Goal: Use online tool/utility: Utilize a website feature to perform a specific function

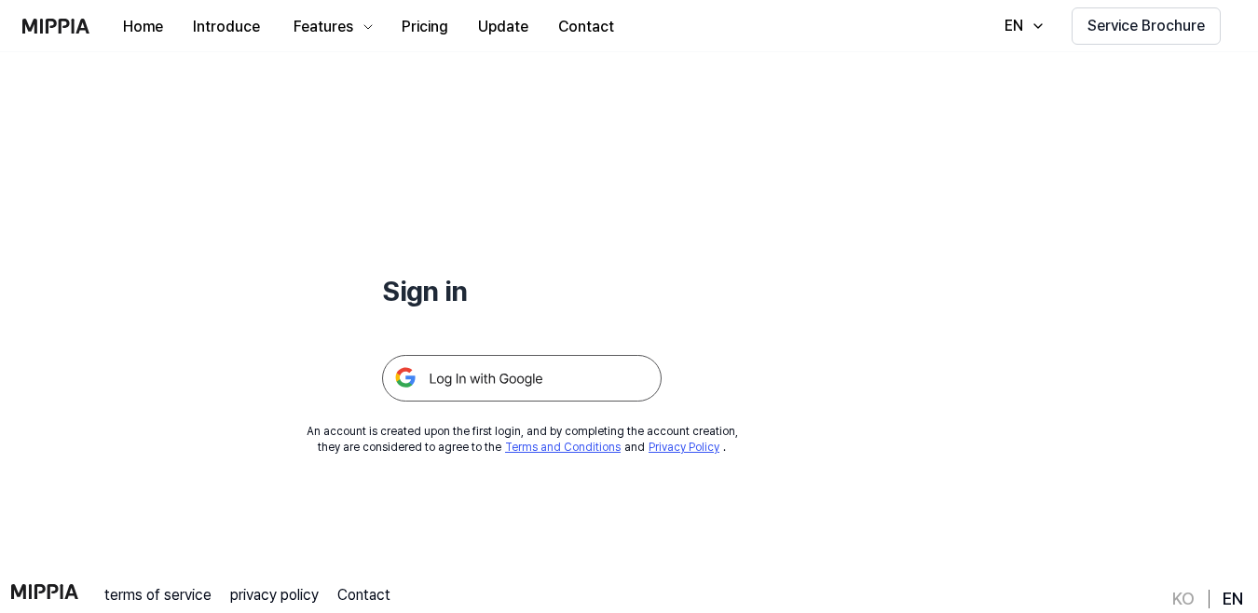
scroll to position [93, 0]
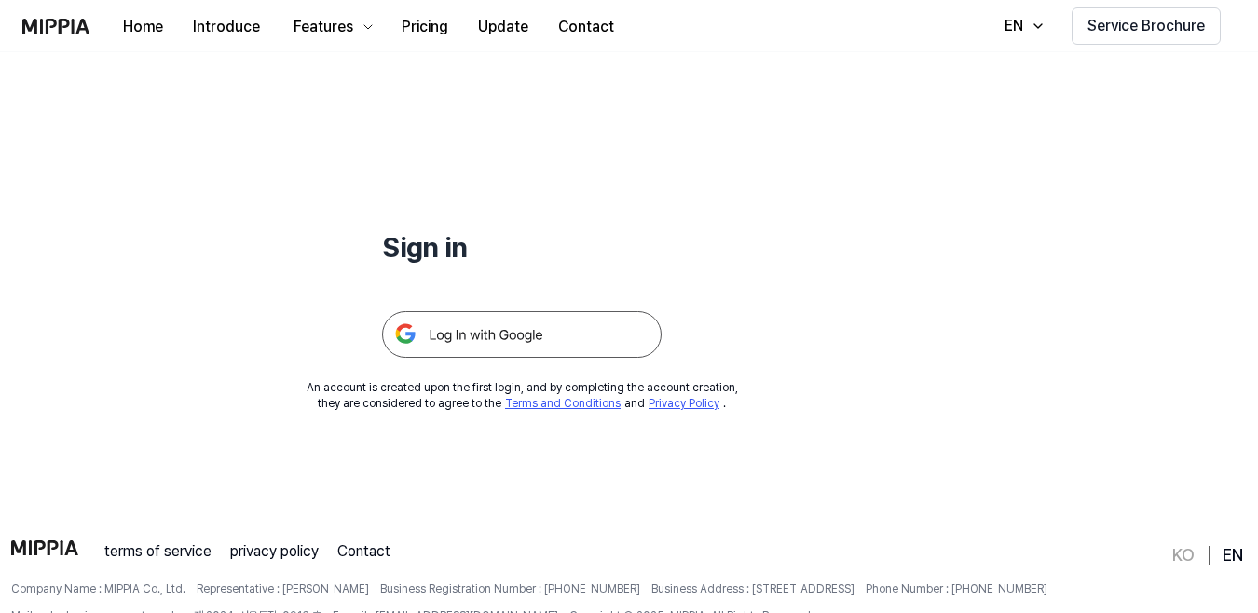
click at [485, 315] on img at bounding box center [521, 334] width 279 height 47
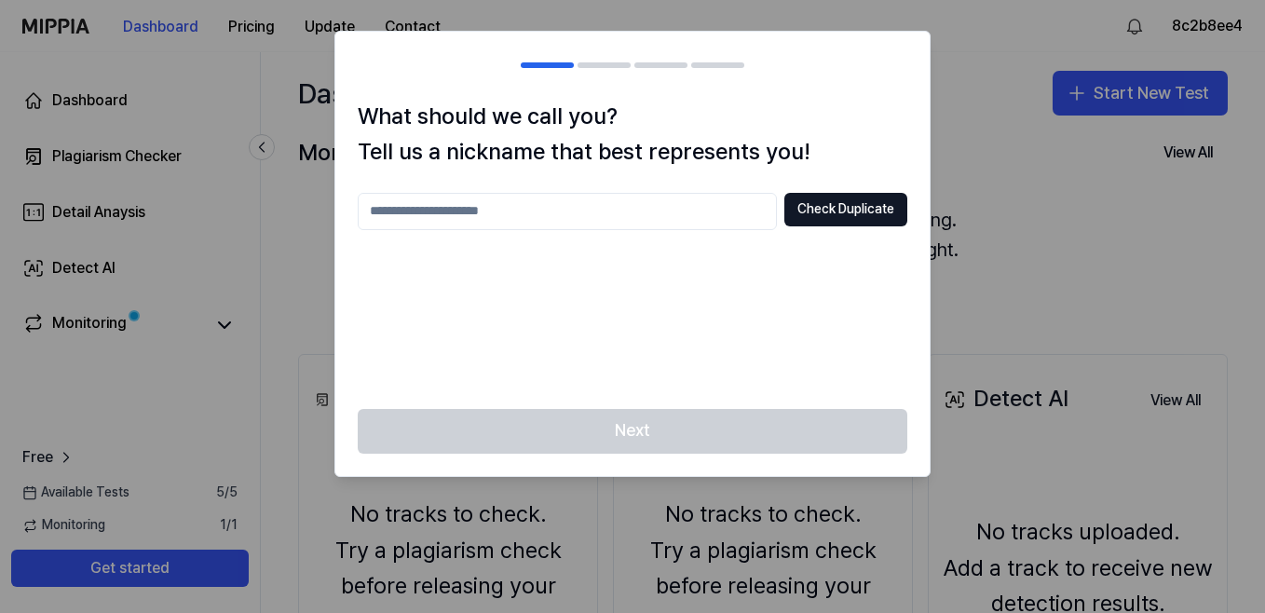
click at [1022, 167] on div at bounding box center [632, 306] width 1265 height 613
click at [578, 205] on input "text" at bounding box center [567, 211] width 419 height 37
type input "*****"
click at [853, 191] on div "What should we call you? Tell us a nickname that best represents you! ***** Che…" at bounding box center [632, 254] width 594 height 310
click at [850, 202] on button "Check Duplicate" at bounding box center [845, 210] width 123 height 34
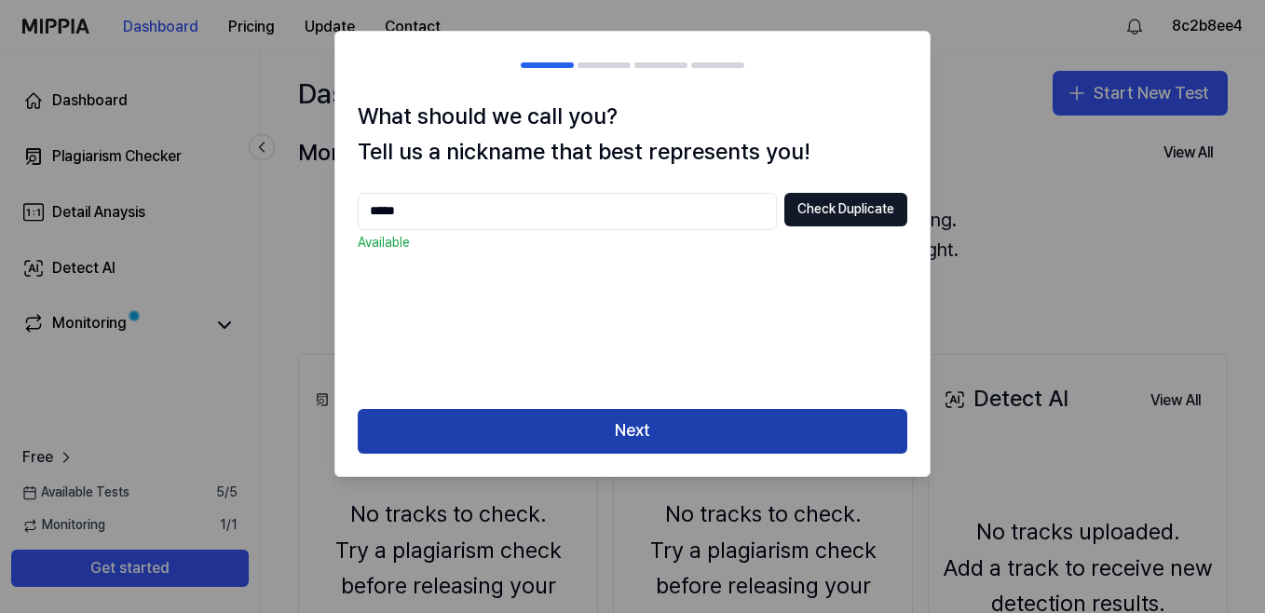
click at [621, 442] on button "Next" at bounding box center [633, 431] width 550 height 45
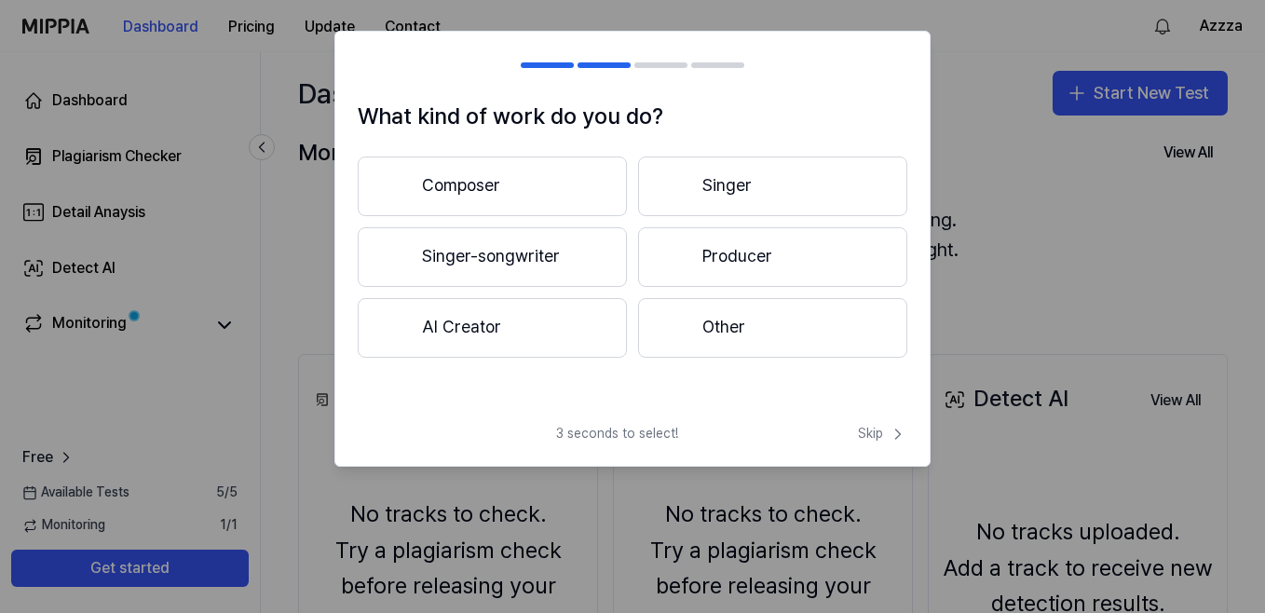
click at [748, 266] on button "Producer" at bounding box center [772, 257] width 269 height 60
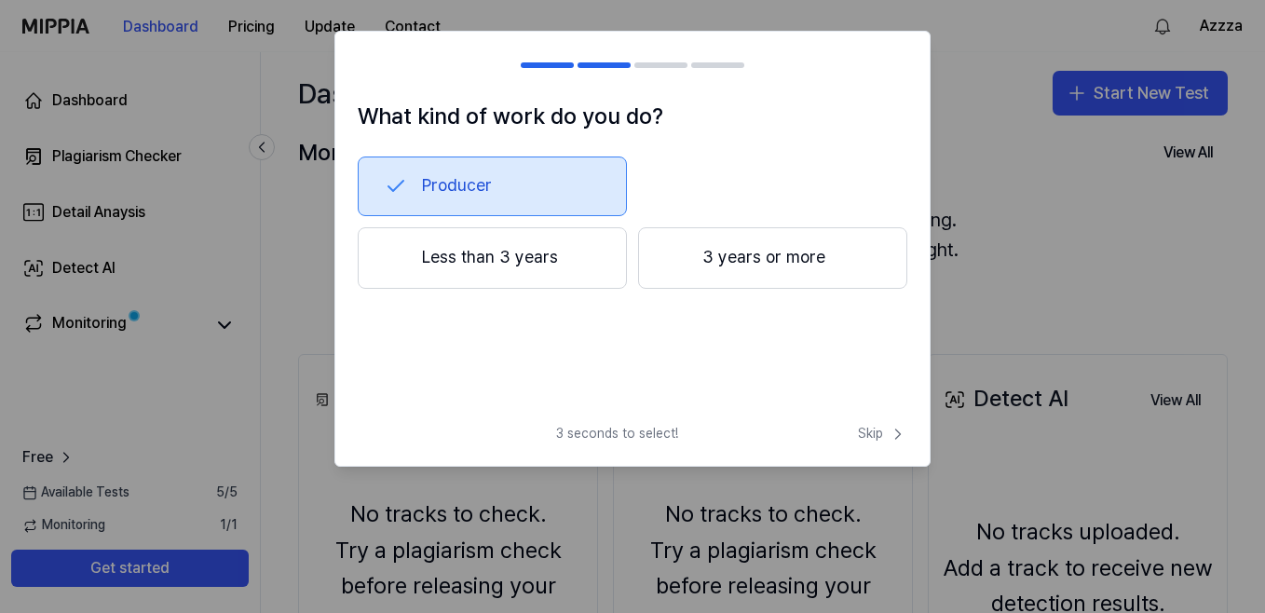
click at [511, 248] on button "Less than 3 years" at bounding box center [492, 257] width 269 height 61
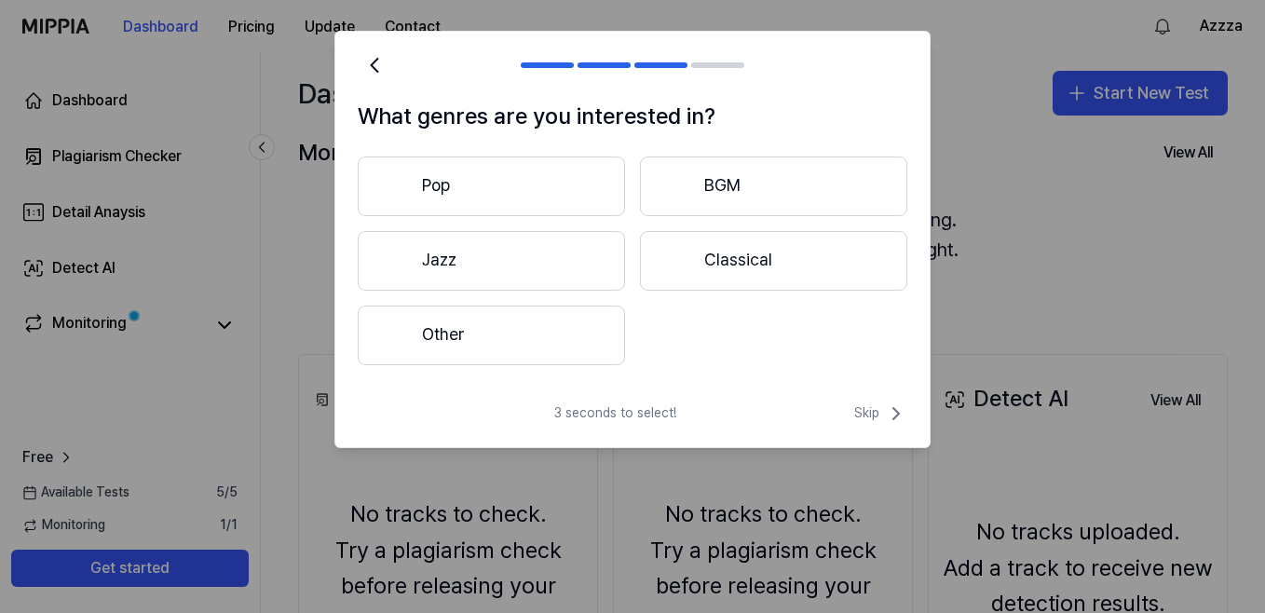
click at [580, 182] on button "Pop" at bounding box center [491, 187] width 267 height 60
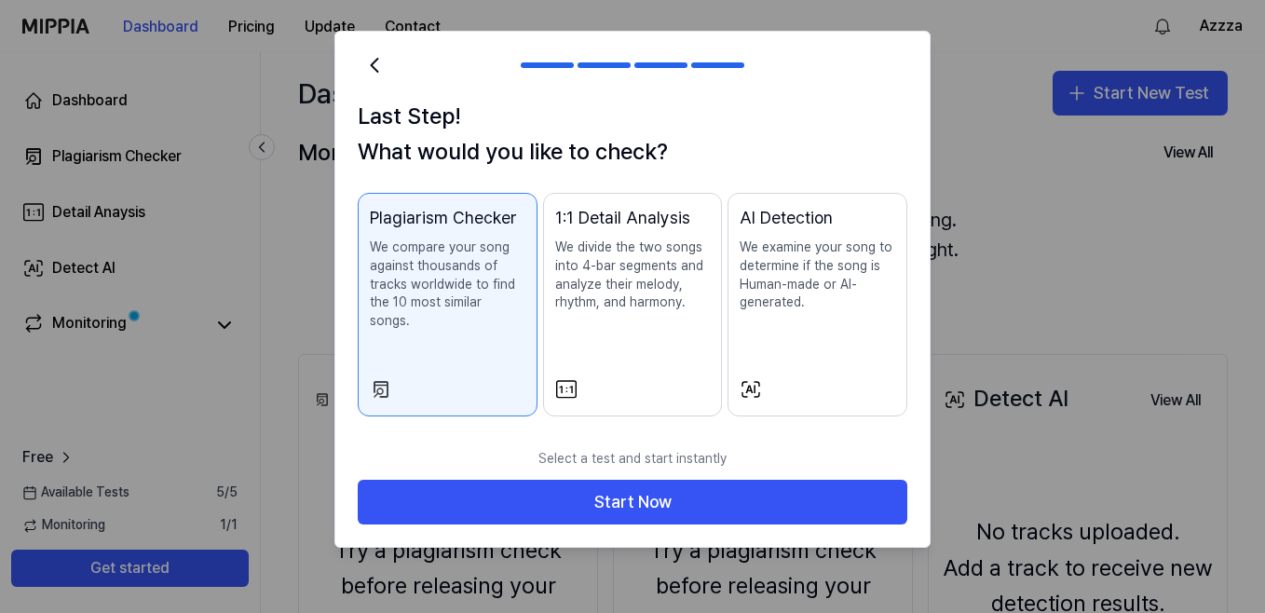
click at [781, 378] on div at bounding box center [818, 389] width 156 height 22
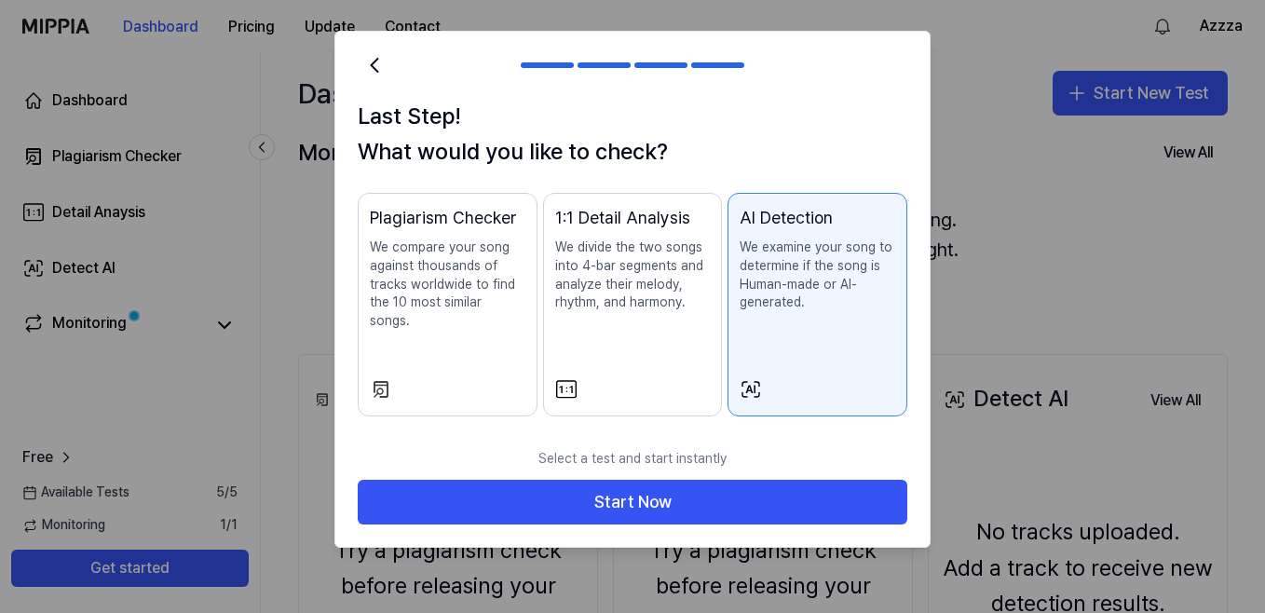
click at [446, 404] on div "Last Step! What would you like to check? Plagiarism Checker We compare your son…" at bounding box center [632, 269] width 594 height 341
click at [457, 380] on div at bounding box center [448, 389] width 156 height 22
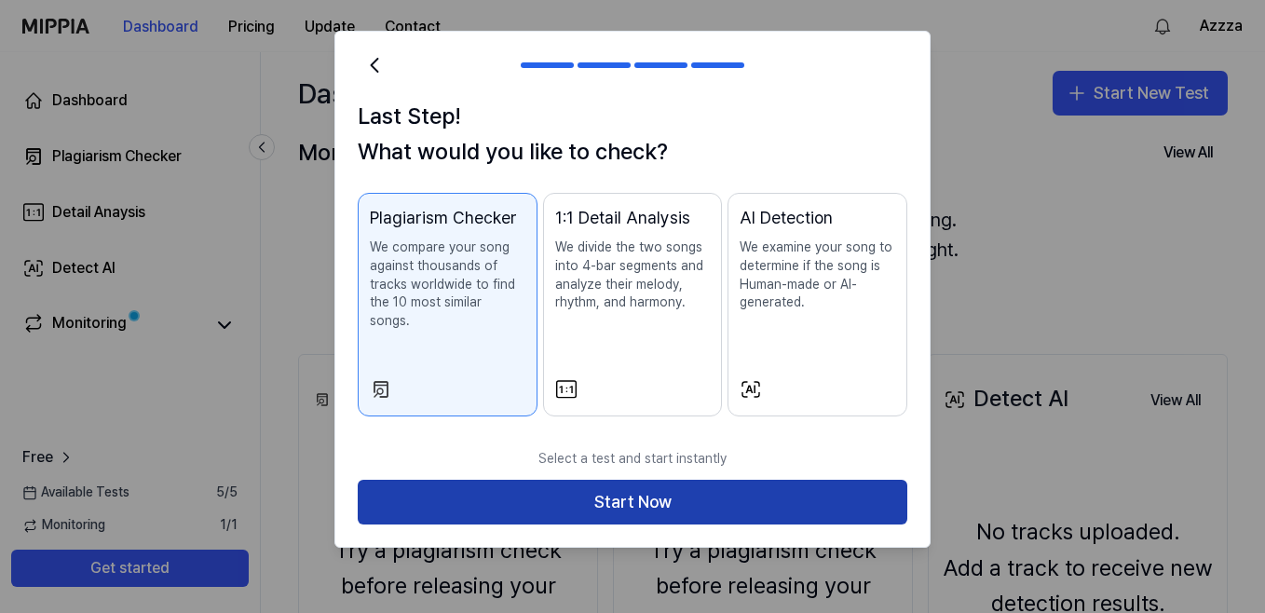
click at [521, 480] on button "Start Now" at bounding box center [633, 502] width 550 height 45
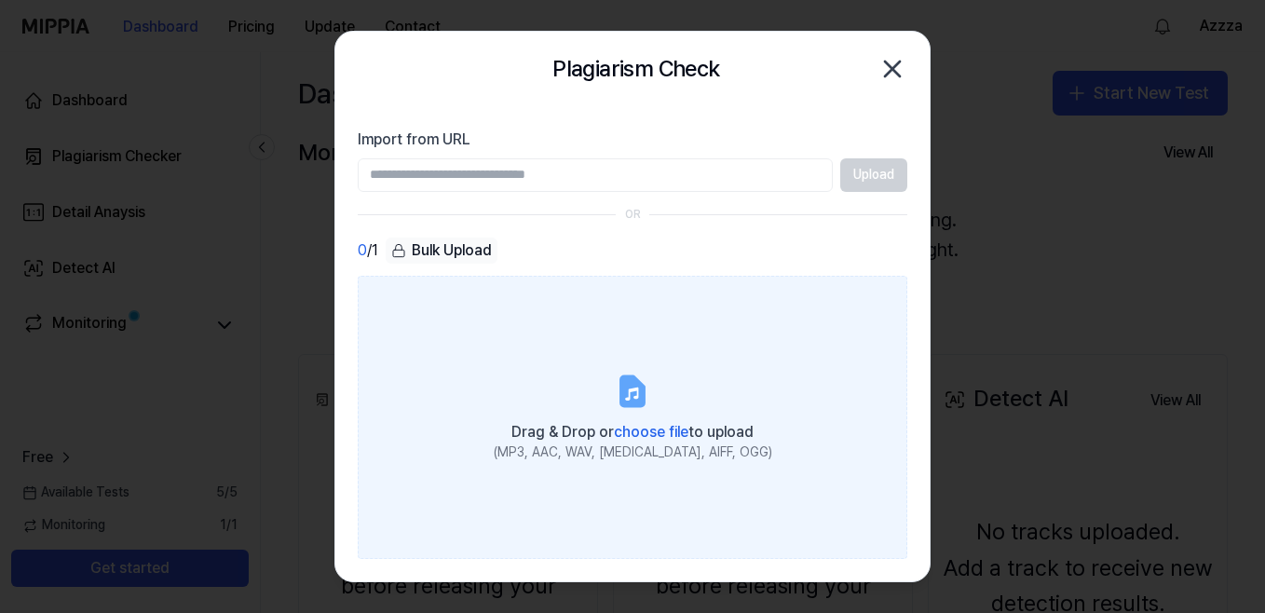
click at [752, 385] on label "Drag & Drop or choose file to upload (MP3, AAC, WAV, FLAC, AIFF, OGG)" at bounding box center [633, 417] width 550 height 283
click at [0, 0] on input "Drag & Drop or choose file to upload (MP3, AAC, WAV, FLAC, AIFF, OGG)" at bounding box center [0, 0] width 0 height 0
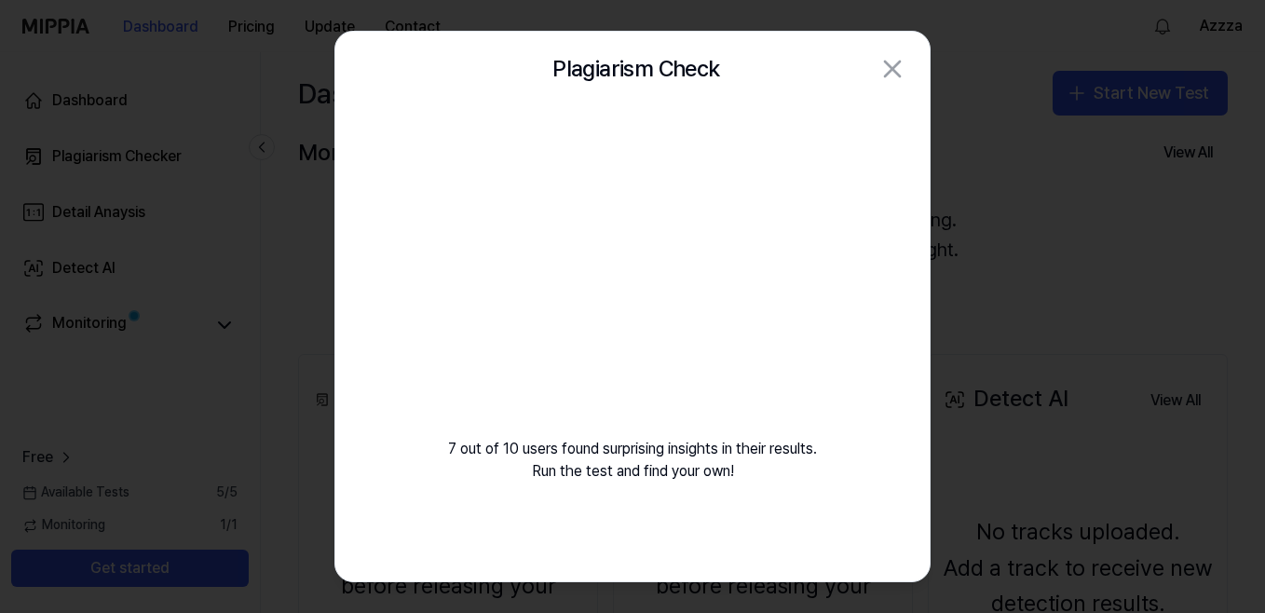
click at [621, 247] on video at bounding box center [632, 285] width 268 height 268
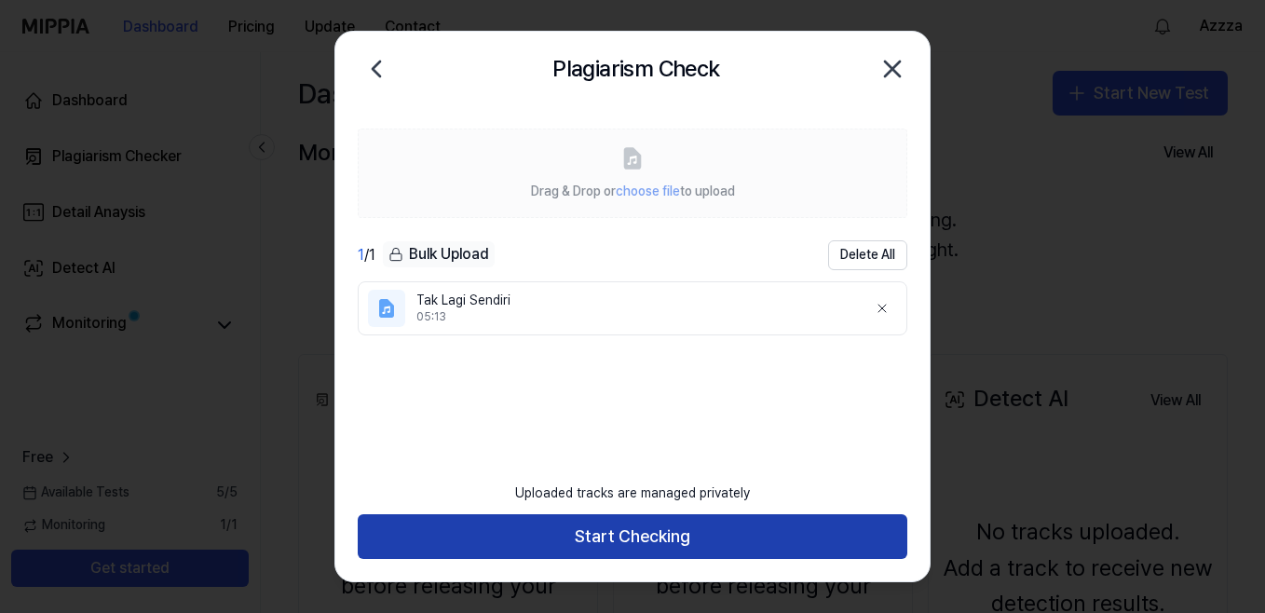
click at [641, 533] on button "Start Checking" at bounding box center [633, 536] width 550 height 45
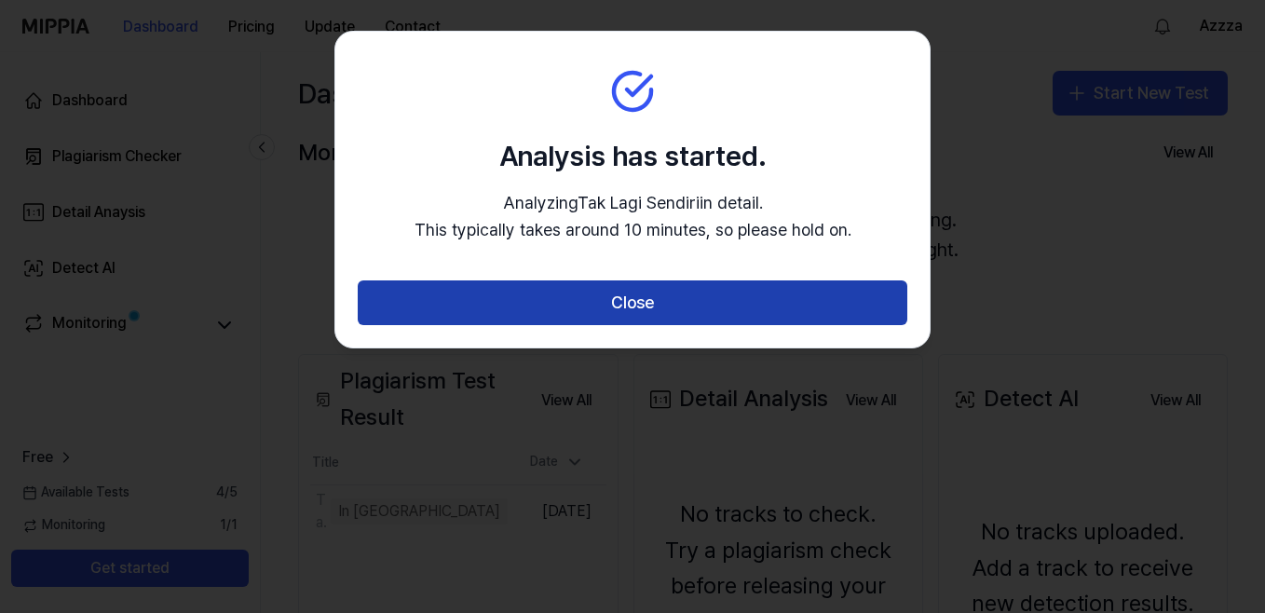
click at [619, 319] on button "Close" at bounding box center [633, 302] width 550 height 45
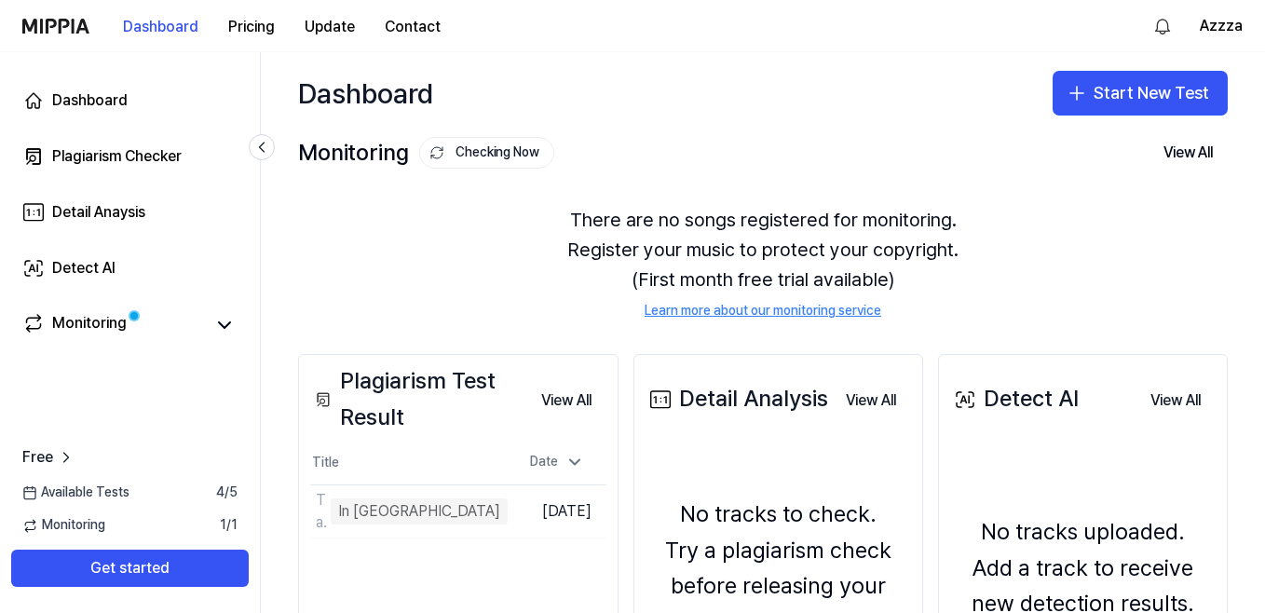
scroll to position [93, 0]
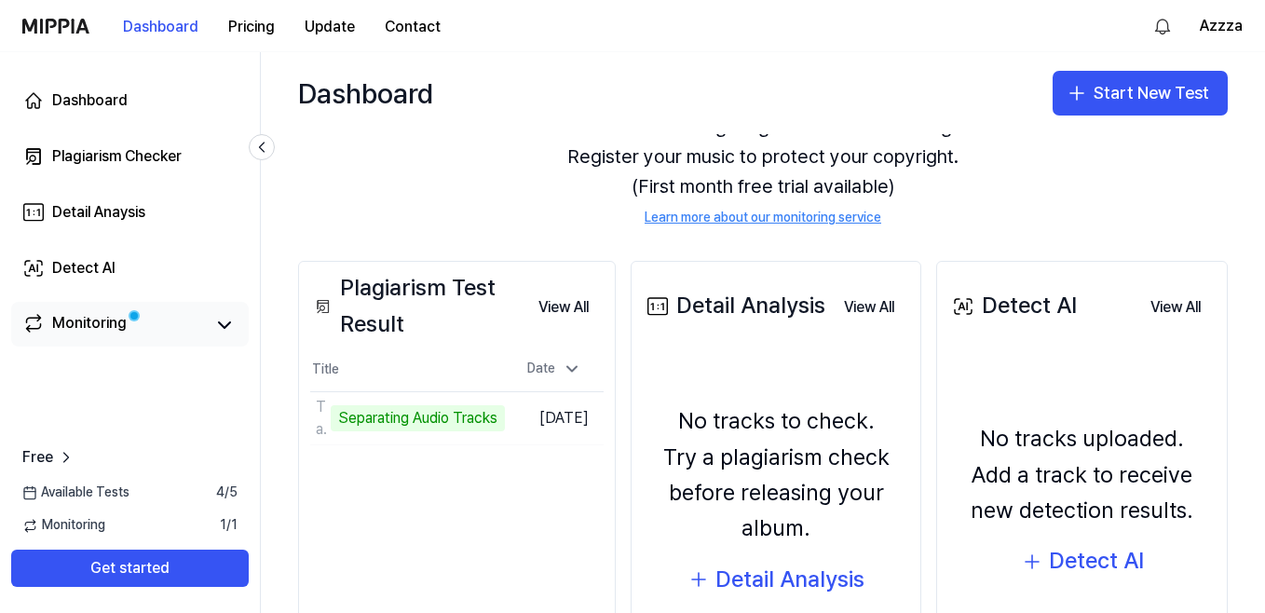
click at [129, 322] on span at bounding box center [134, 316] width 12 height 12
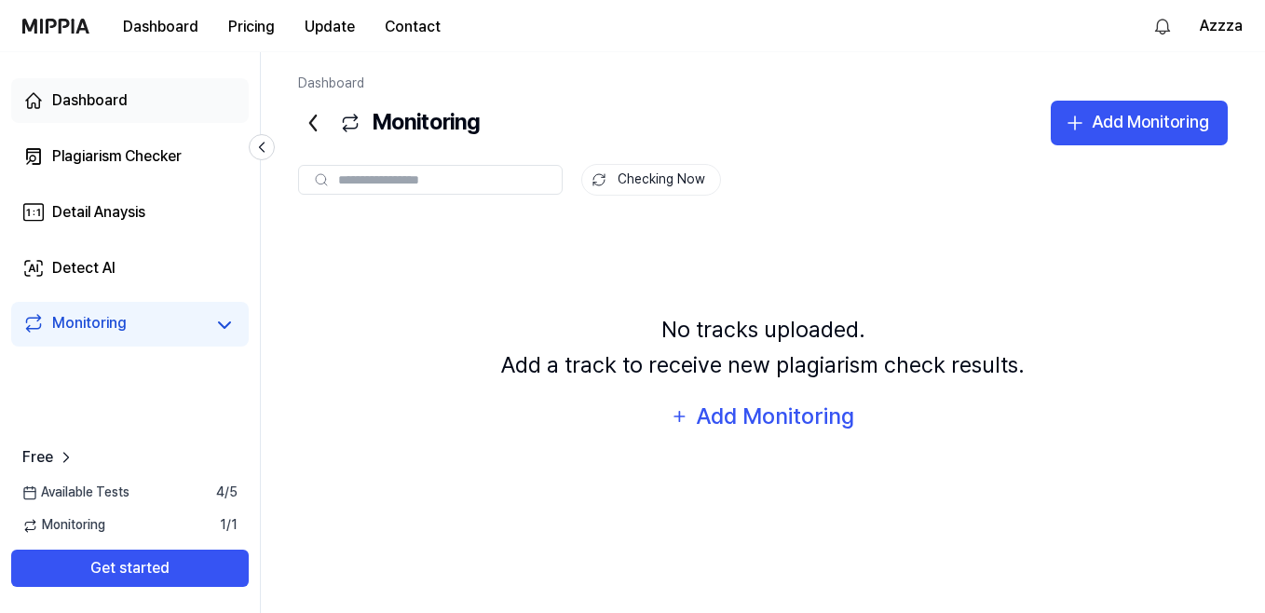
click at [70, 102] on div "Dashboard" at bounding box center [89, 100] width 75 height 22
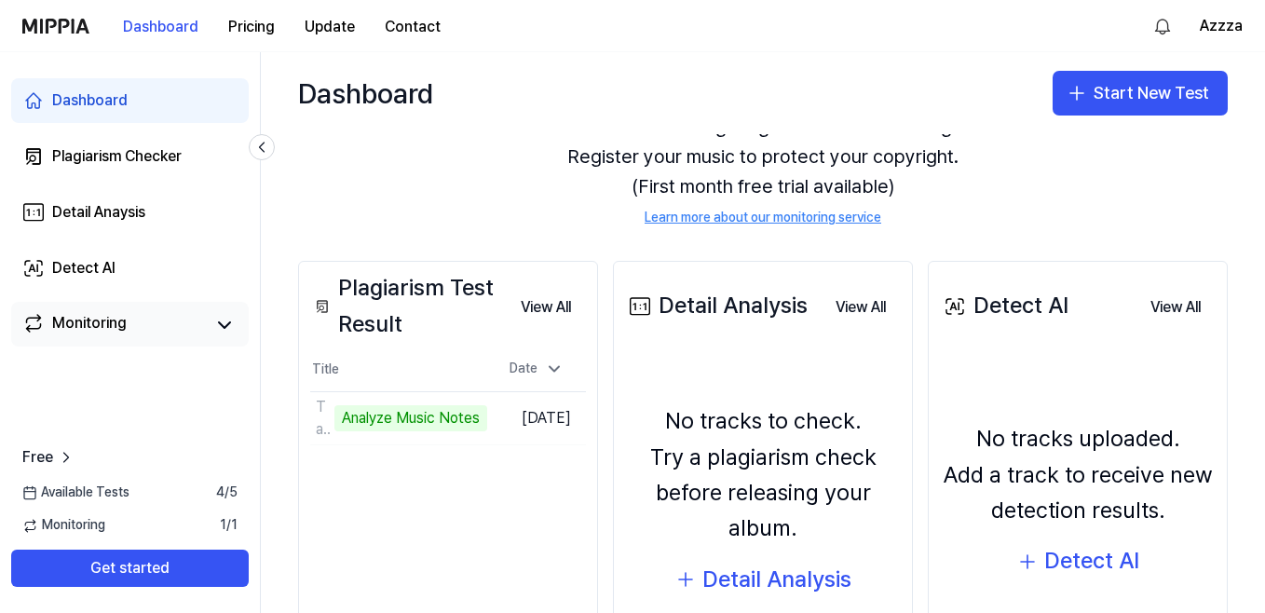
click at [180, 334] on link "Monitoring" at bounding box center [113, 325] width 182 height 26
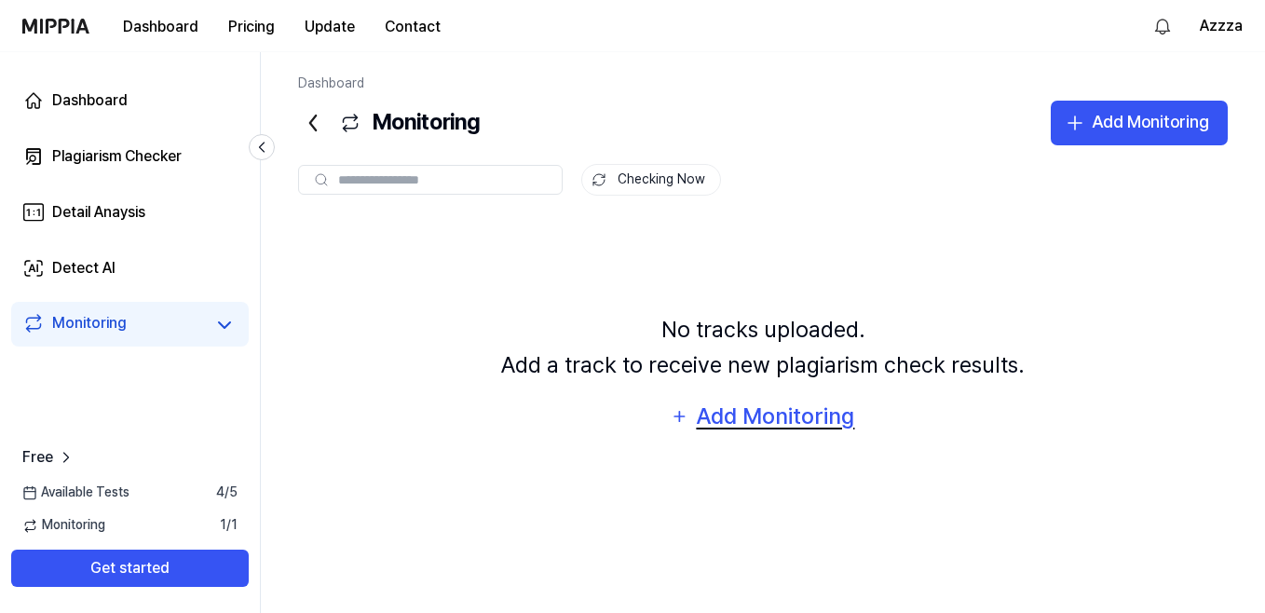
click at [721, 419] on div "Add Monitoring" at bounding box center [775, 416] width 161 height 35
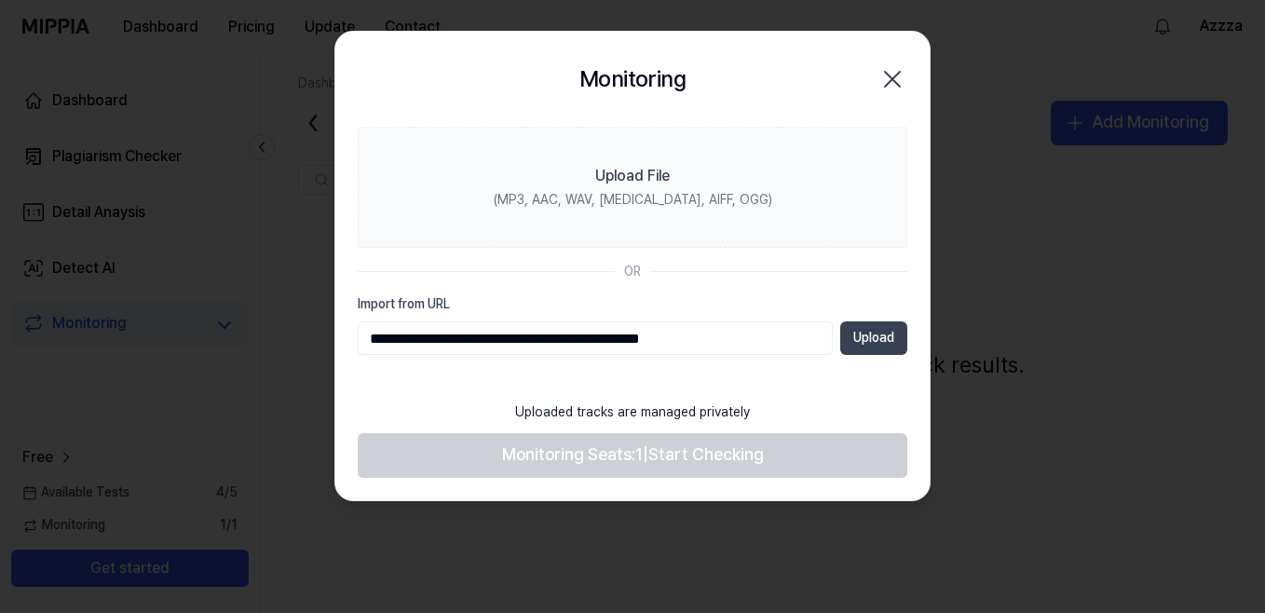
type input "**********"
click at [863, 336] on button "Upload" at bounding box center [873, 338] width 67 height 34
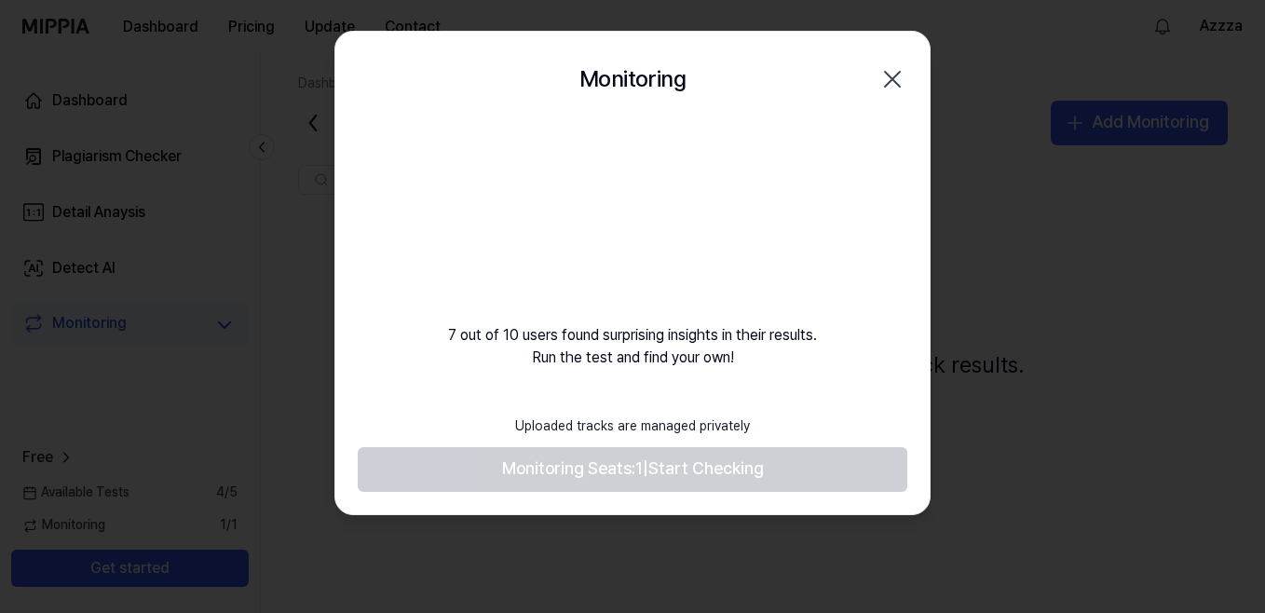
click at [889, 73] on icon "button" at bounding box center [893, 79] width 30 height 30
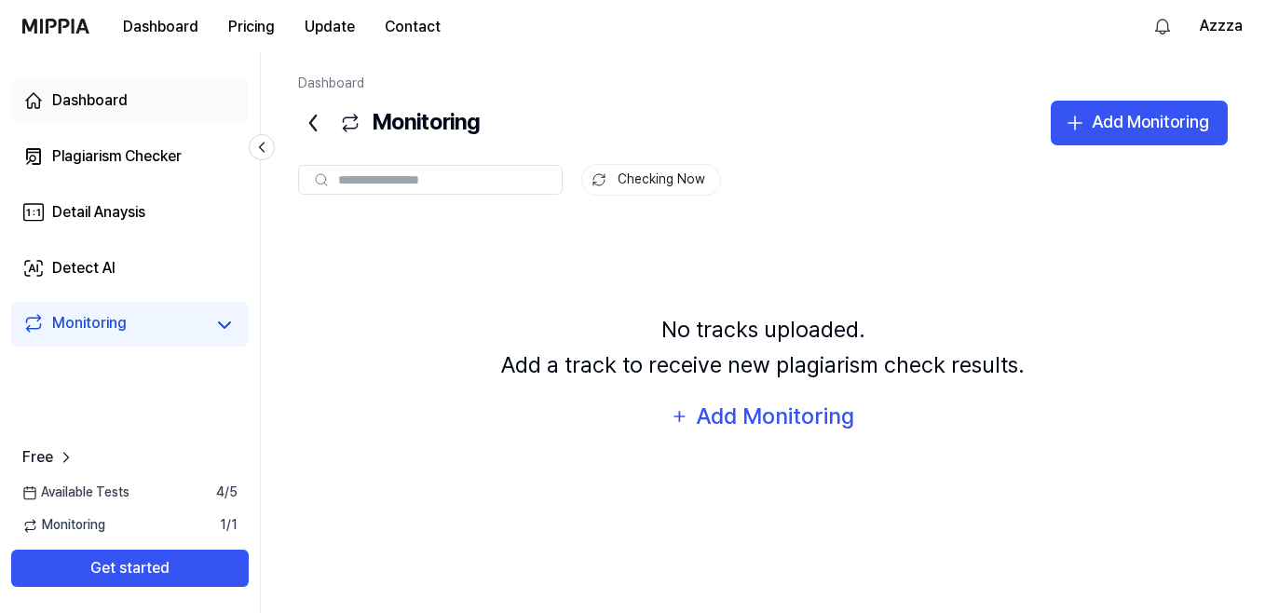
click at [147, 100] on link "Dashboard" at bounding box center [130, 100] width 238 height 45
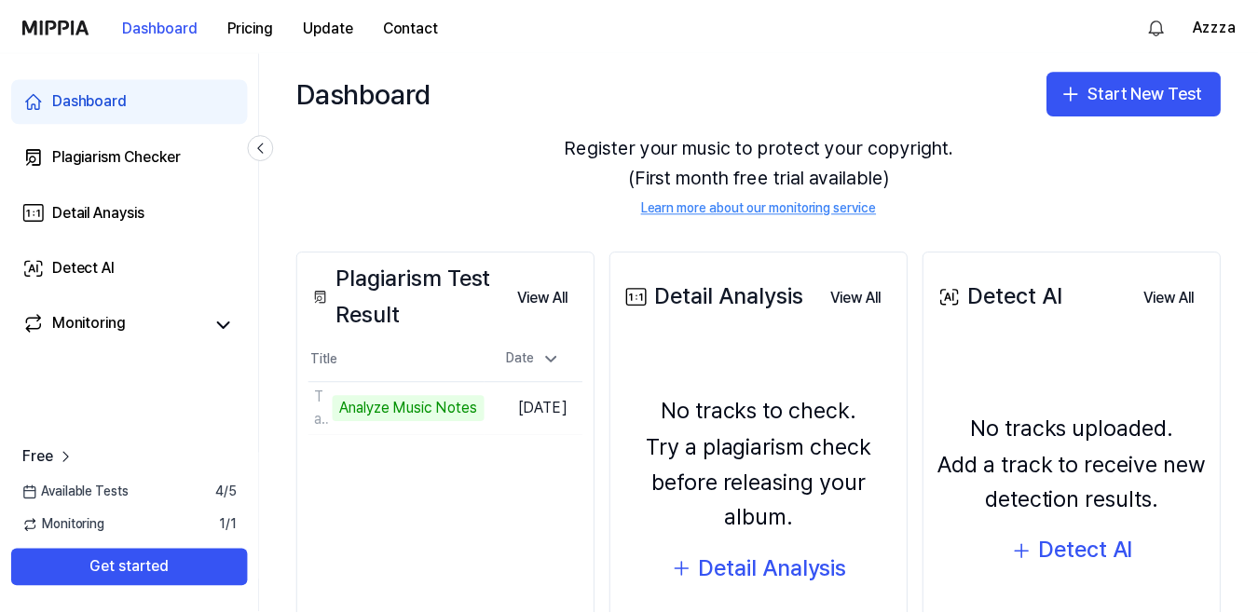
scroll to position [0, 0]
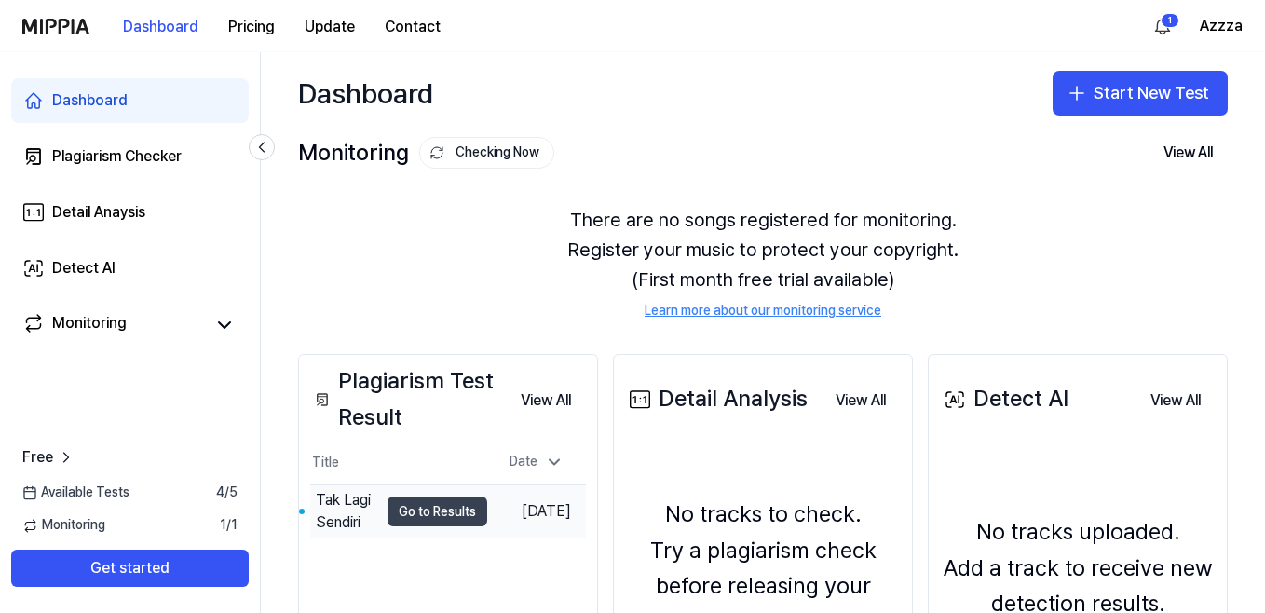
click at [399, 506] on button "Go to Results" at bounding box center [438, 512] width 100 height 30
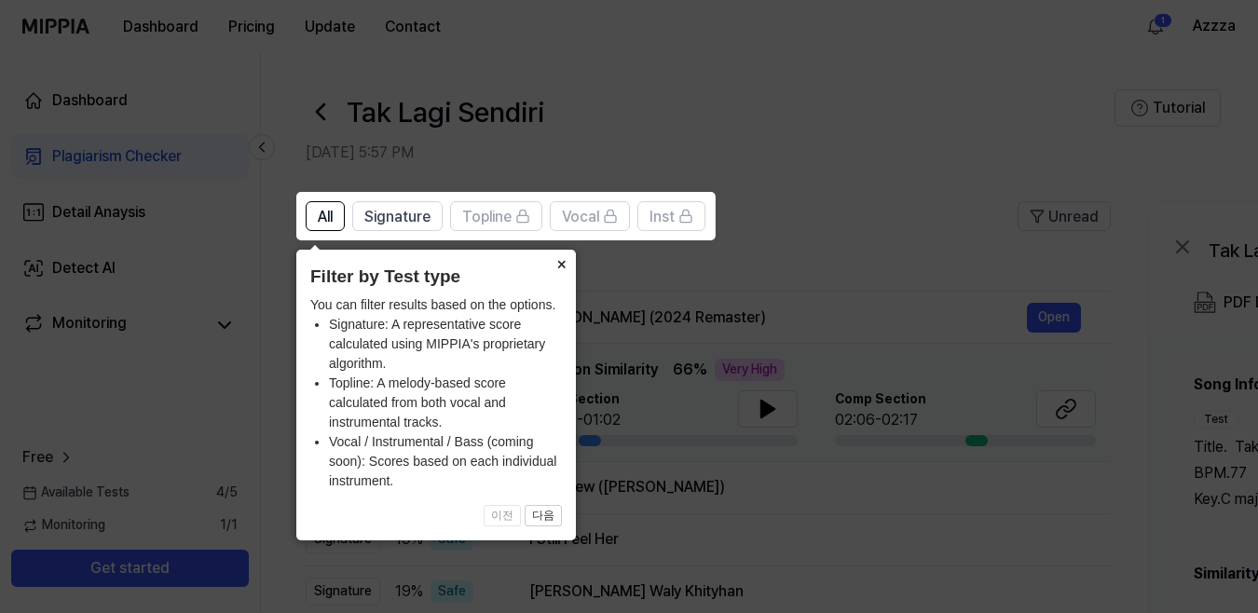
click at [556, 269] on button "×" at bounding box center [561, 263] width 30 height 26
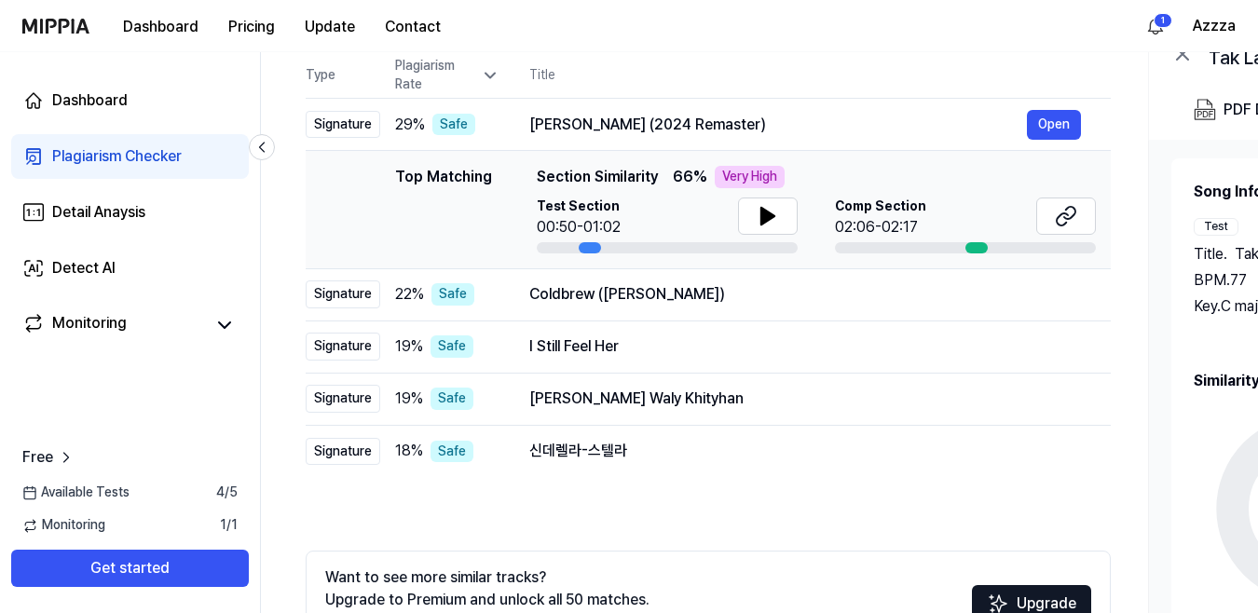
scroll to position [279, 0]
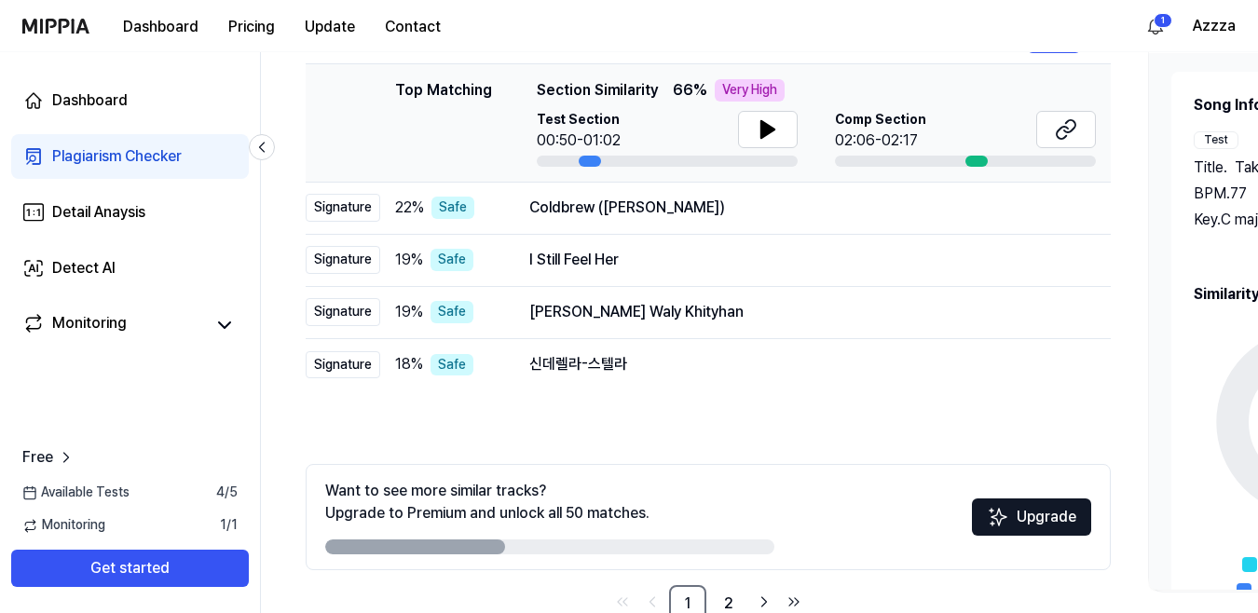
drag, startPoint x: 435, startPoint y: 538, endPoint x: 493, endPoint y: 547, distance: 58.5
click at [493, 548] on div "Want to see more similar tracks? Upgrade to Premium and unlock all 50 matches." at bounding box center [549, 517] width 449 height 75
drag, startPoint x: 473, startPoint y: 548, endPoint x: 511, endPoint y: 543, distance: 37.6
click at [538, 550] on div at bounding box center [549, 546] width 449 height 15
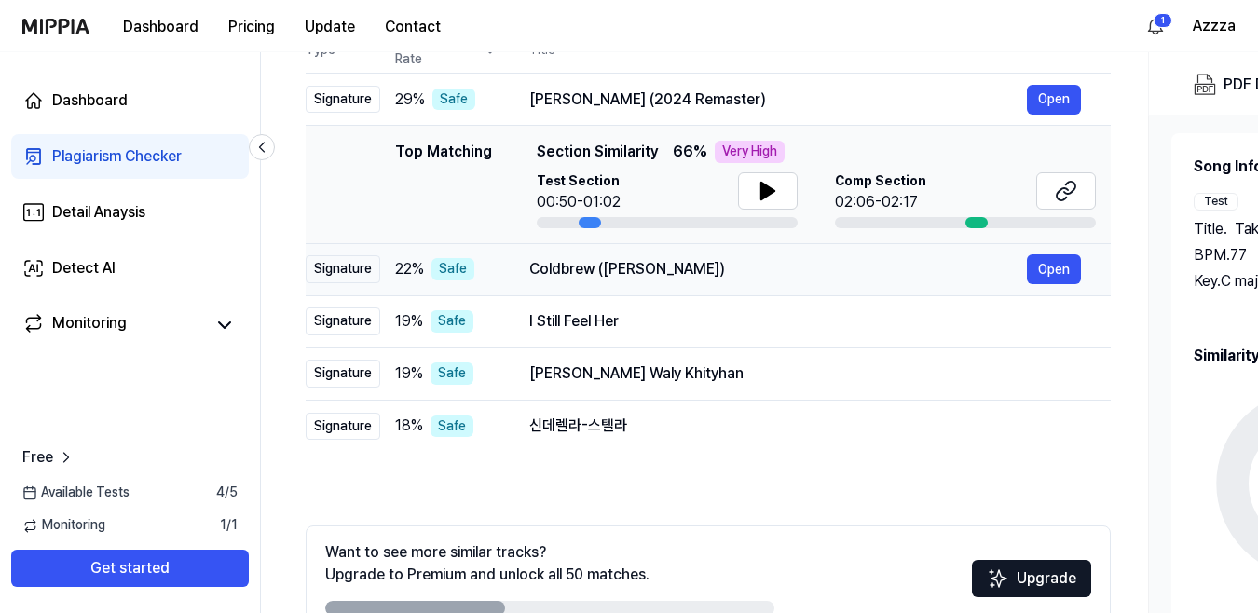
scroll to position [93, 0]
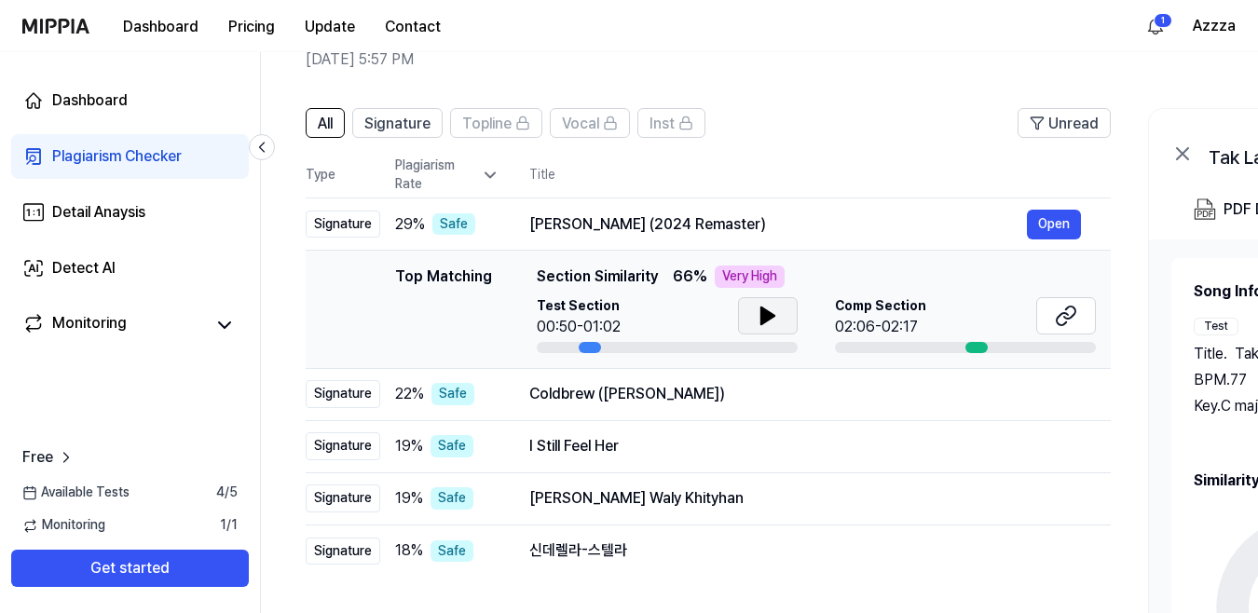
click at [768, 306] on icon at bounding box center [767, 316] width 22 height 22
click at [764, 320] on icon at bounding box center [764, 315] width 4 height 15
click at [1058, 317] on icon at bounding box center [1061, 319] width 11 height 12
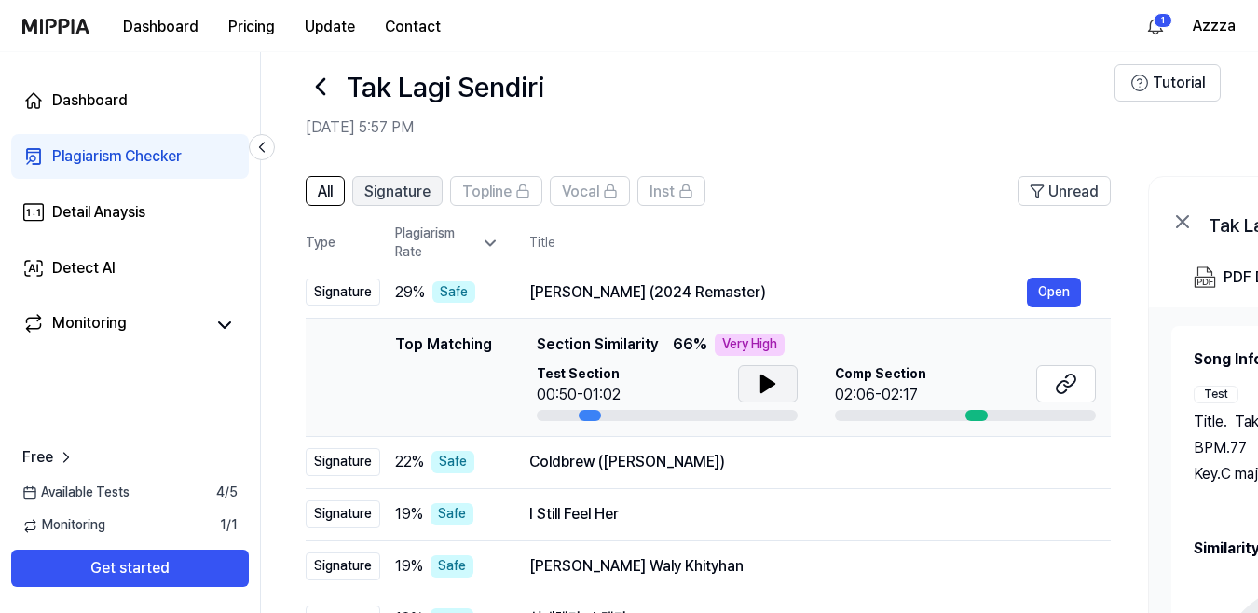
scroll to position [0, 0]
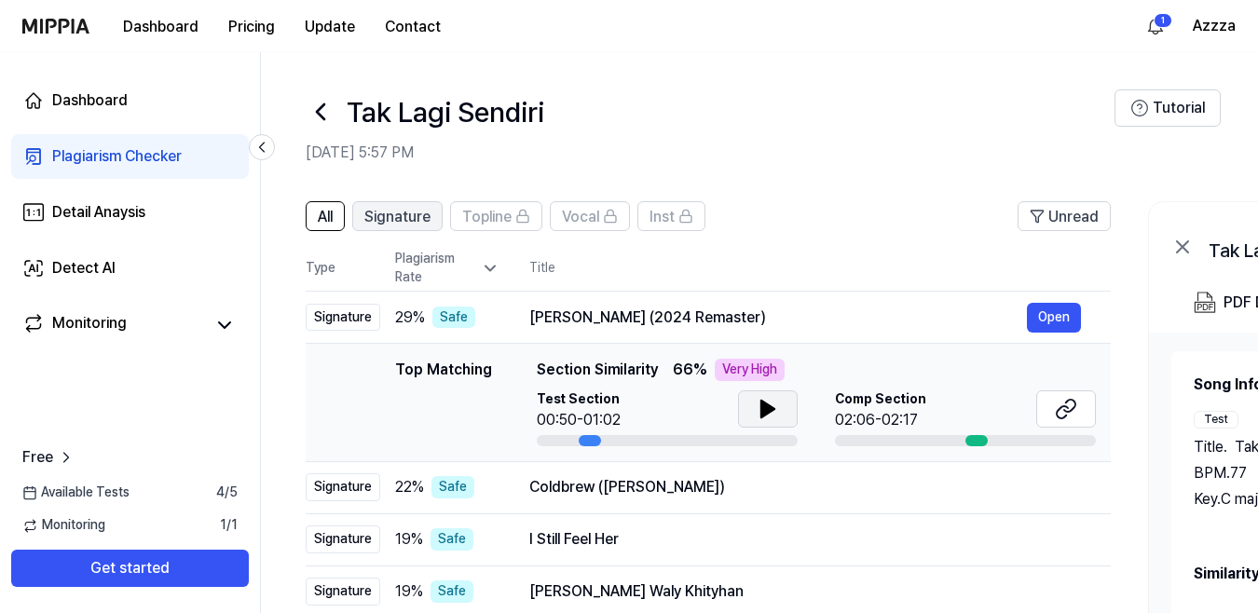
click at [405, 221] on span "Signature" at bounding box center [397, 217] width 66 height 22
click at [320, 226] on span "All" at bounding box center [325, 217] width 15 height 22
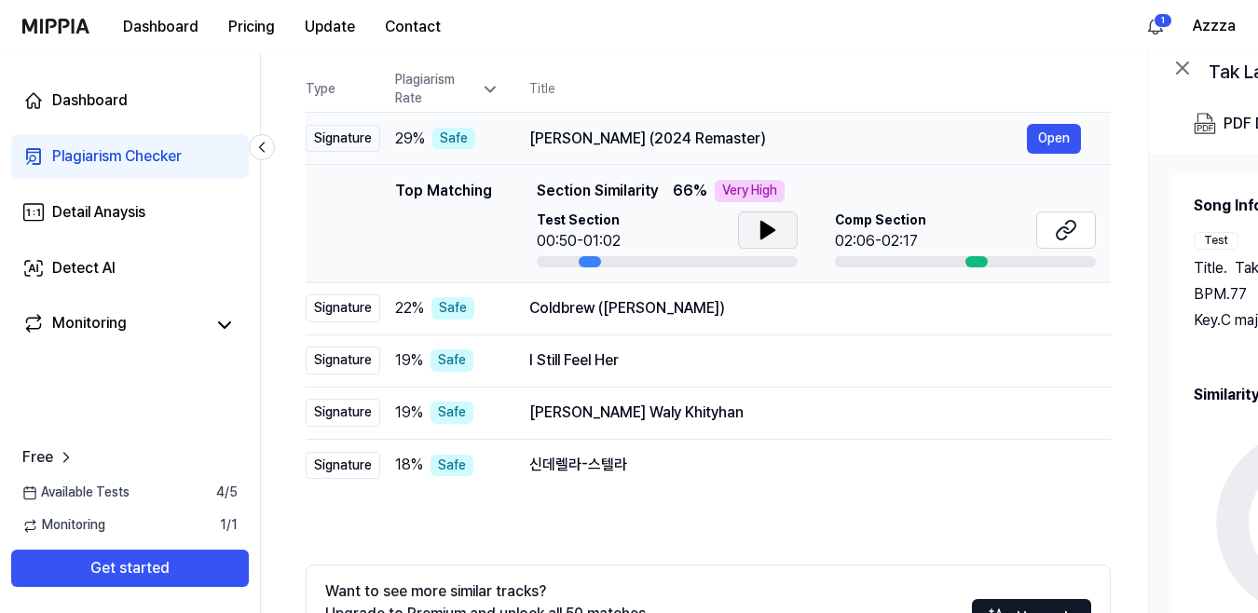
scroll to position [186, 0]
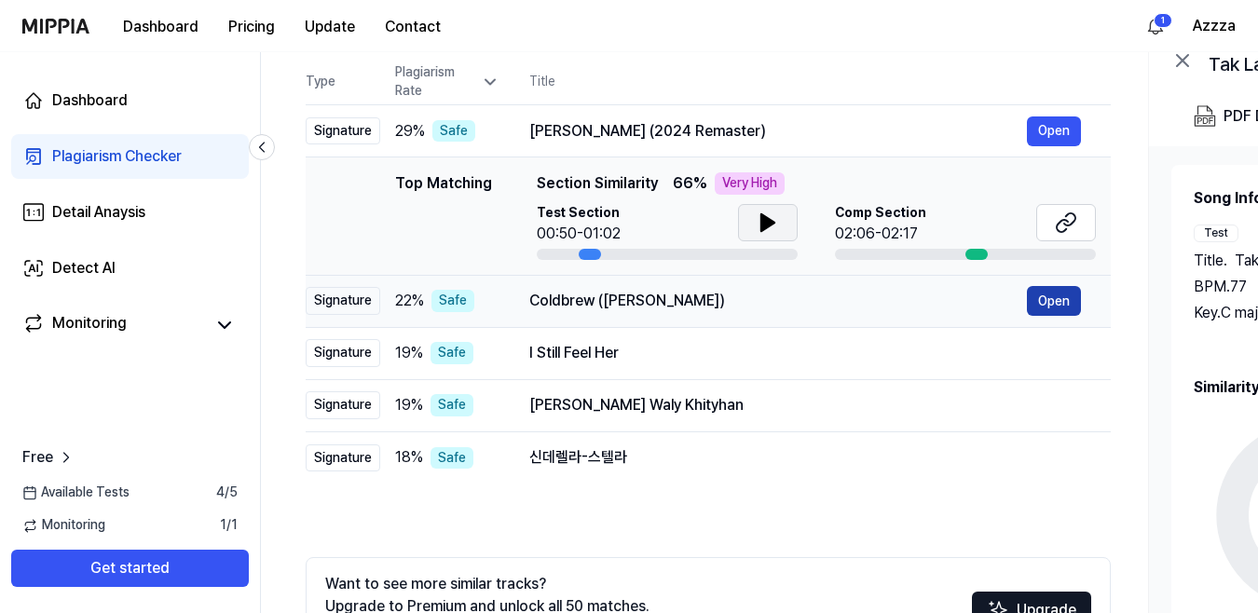
click at [1045, 304] on button "Open" at bounding box center [1054, 301] width 54 height 30
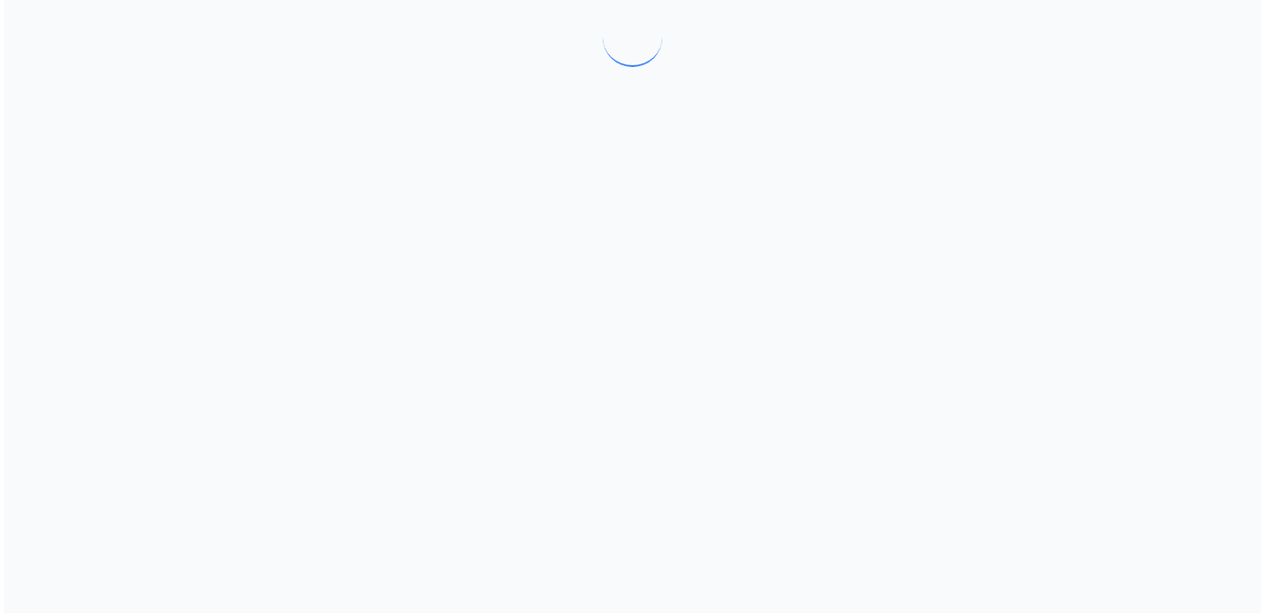
scroll to position [0, 0]
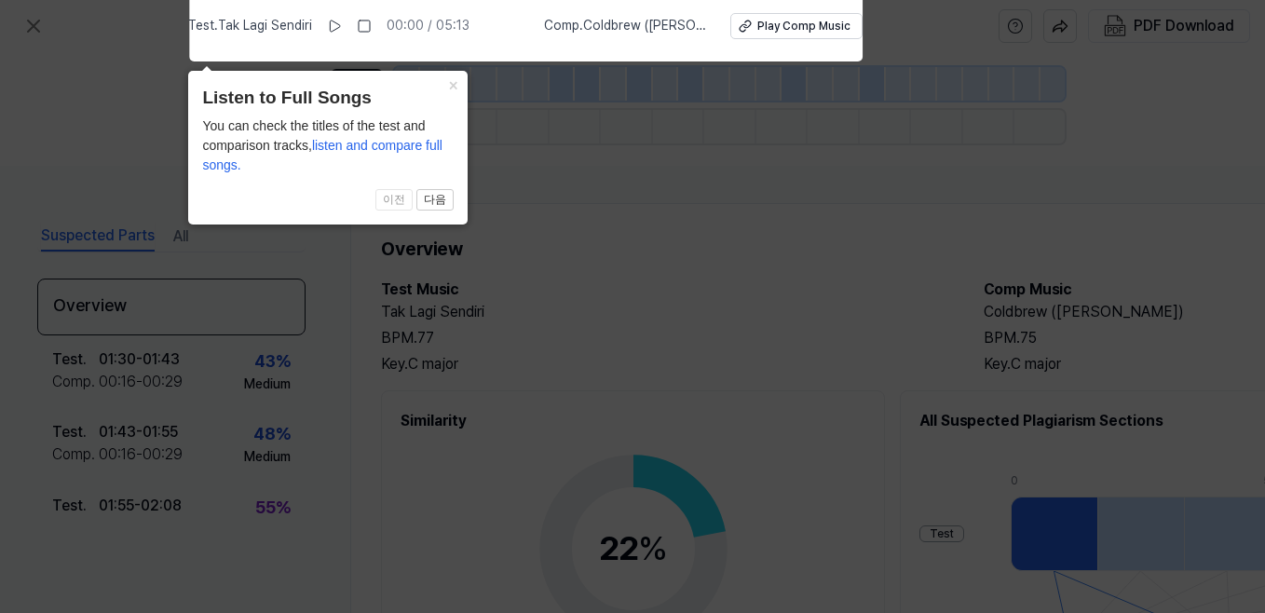
click at [508, 188] on icon at bounding box center [632, 302] width 1265 height 622
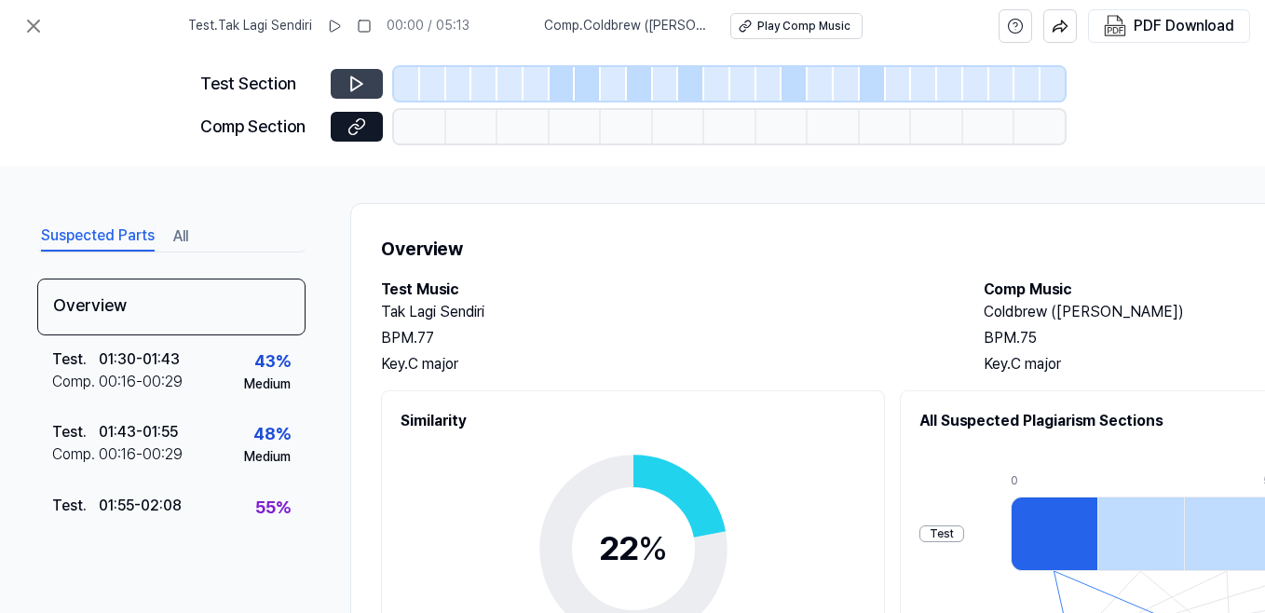
click at [367, 87] on button at bounding box center [357, 84] width 52 height 30
click at [336, 21] on button at bounding box center [335, 26] width 30 height 30
click at [347, 70] on button at bounding box center [357, 84] width 52 height 30
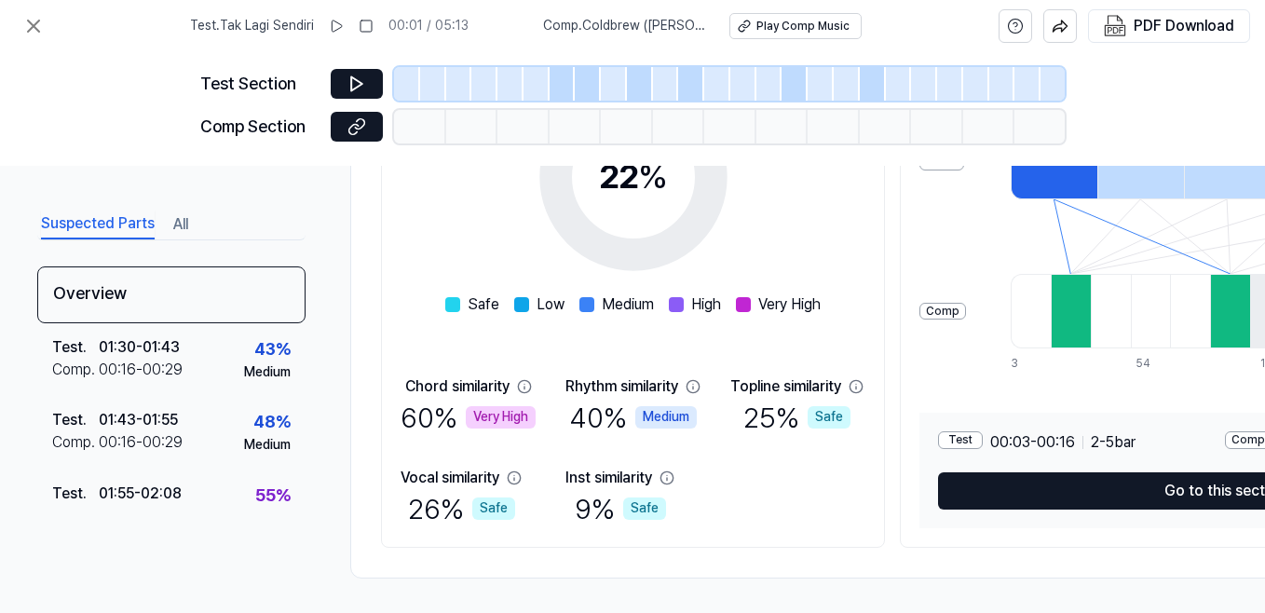
scroll to position [373, 0]
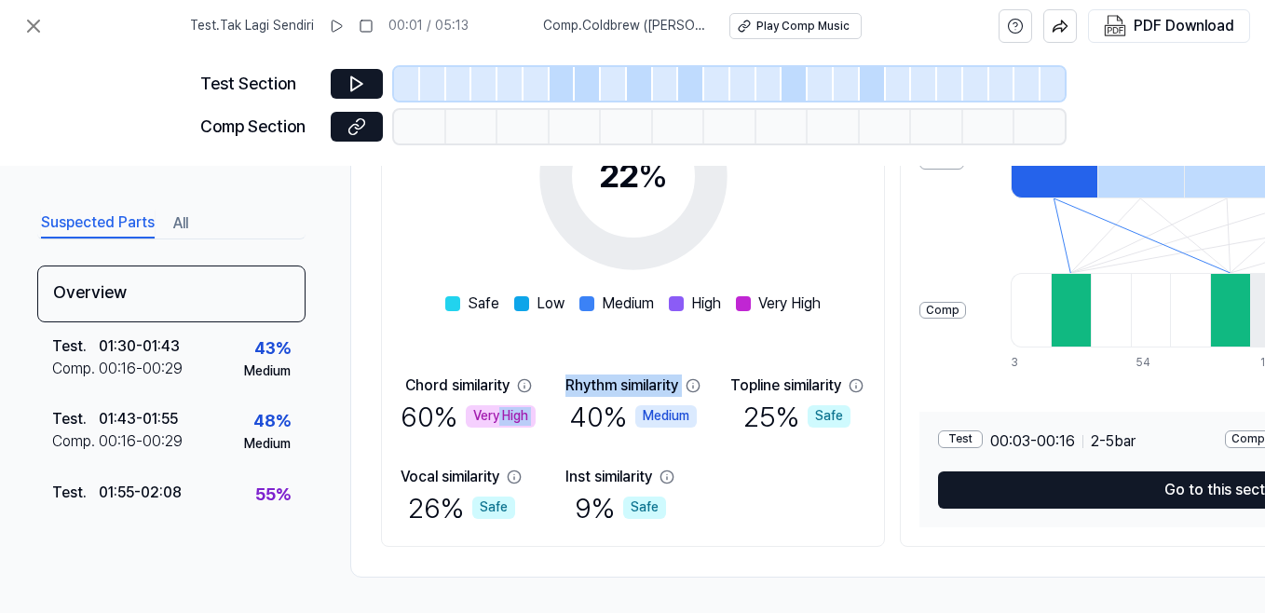
drag, startPoint x: 497, startPoint y: 419, endPoint x: 577, endPoint y: 425, distance: 80.3
click at [577, 425] on div "Chord similarity 60 % Very High Rhythm similarity 40 % Medium Topline similarit…" at bounding box center [633, 451] width 465 height 153
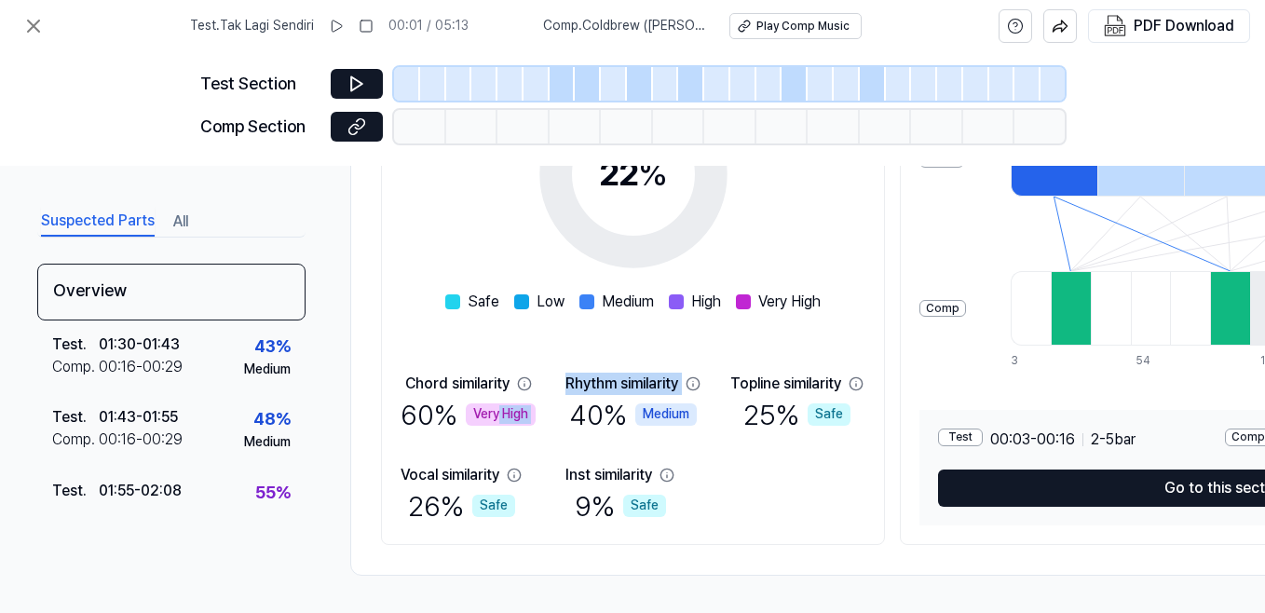
scroll to position [196, 0]
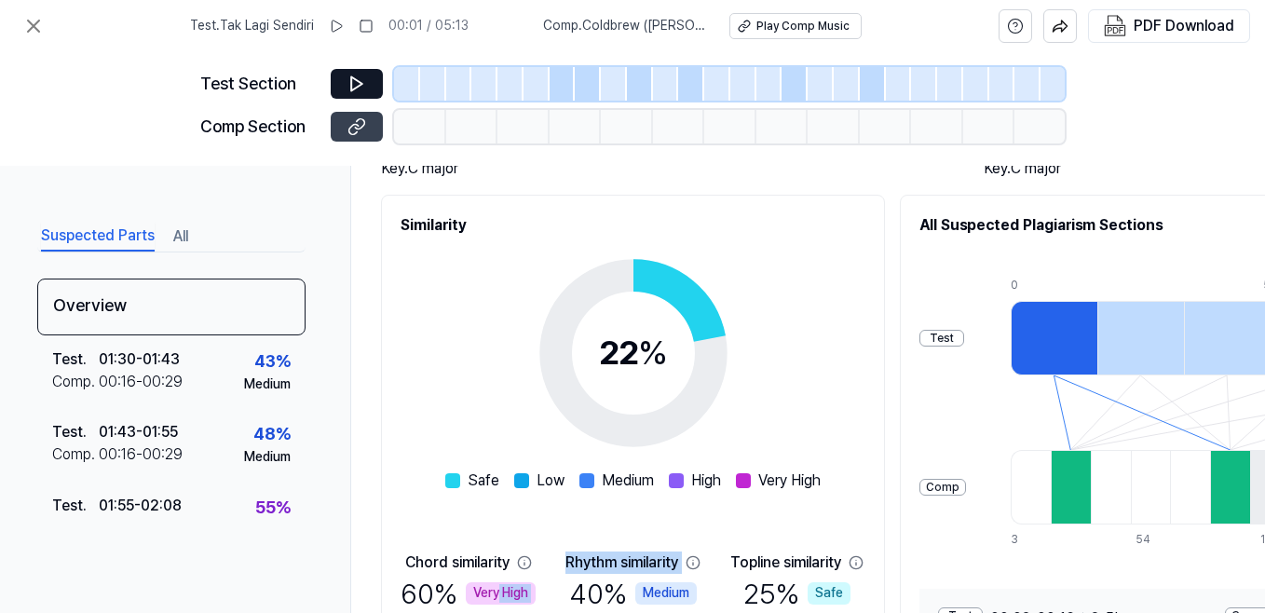
click at [365, 130] on icon at bounding box center [356, 126] width 19 height 19
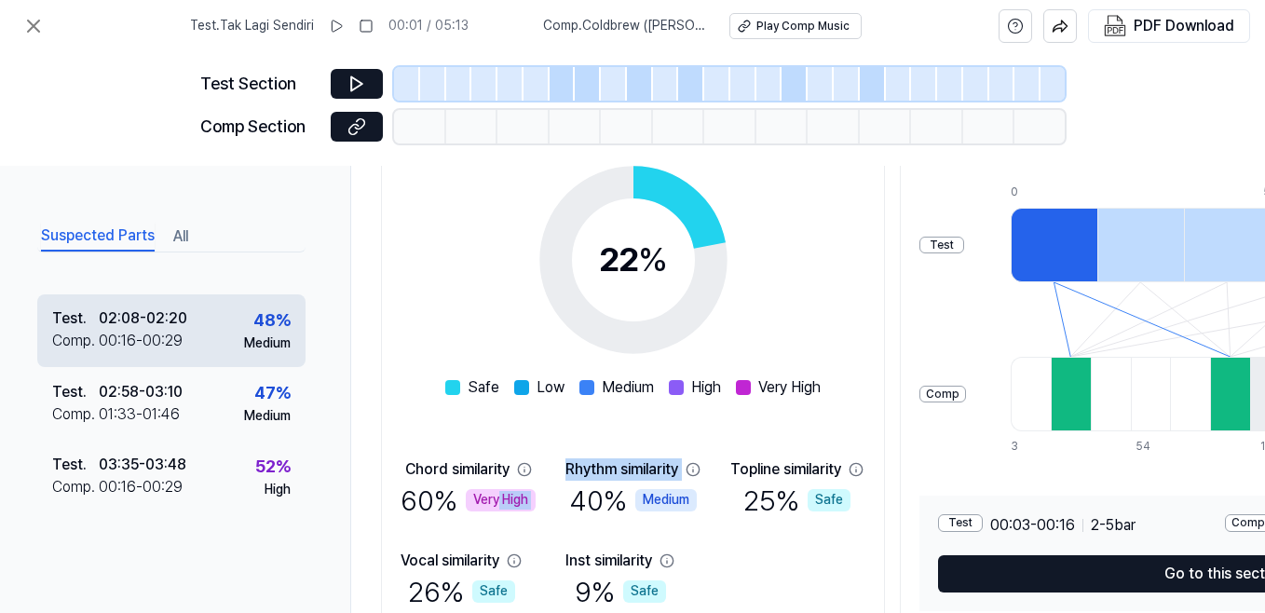
scroll to position [267, 0]
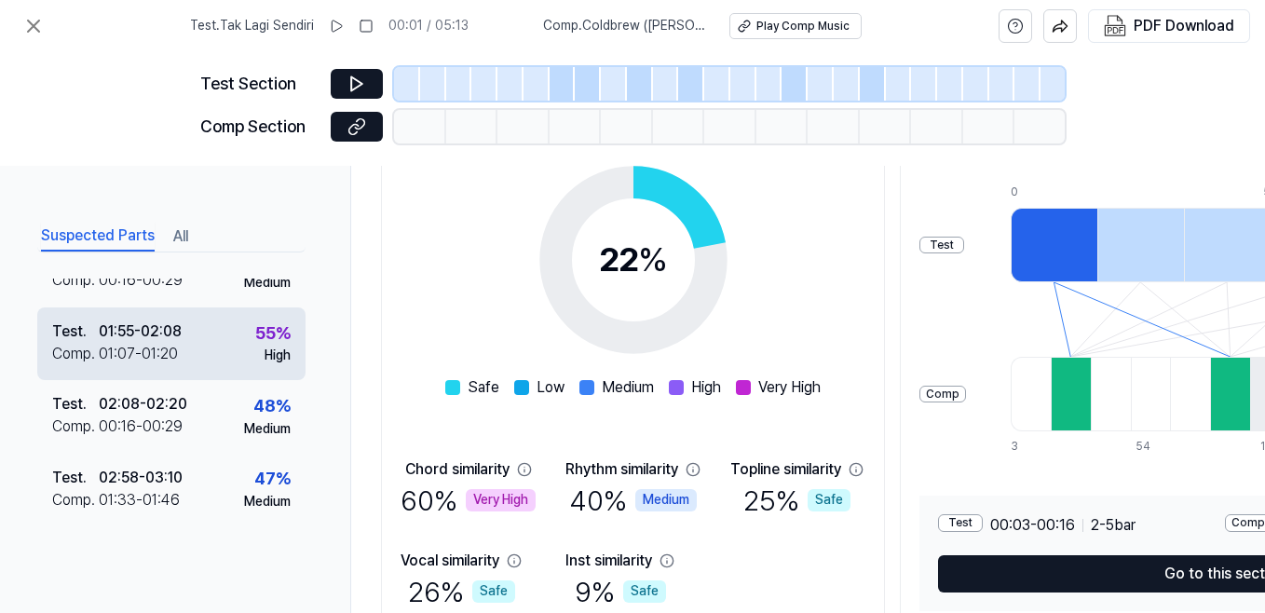
click at [200, 325] on div "Test . 01:55 - 02:08 Comp . 01:07 - 01:20 55 % High" at bounding box center [171, 343] width 268 height 73
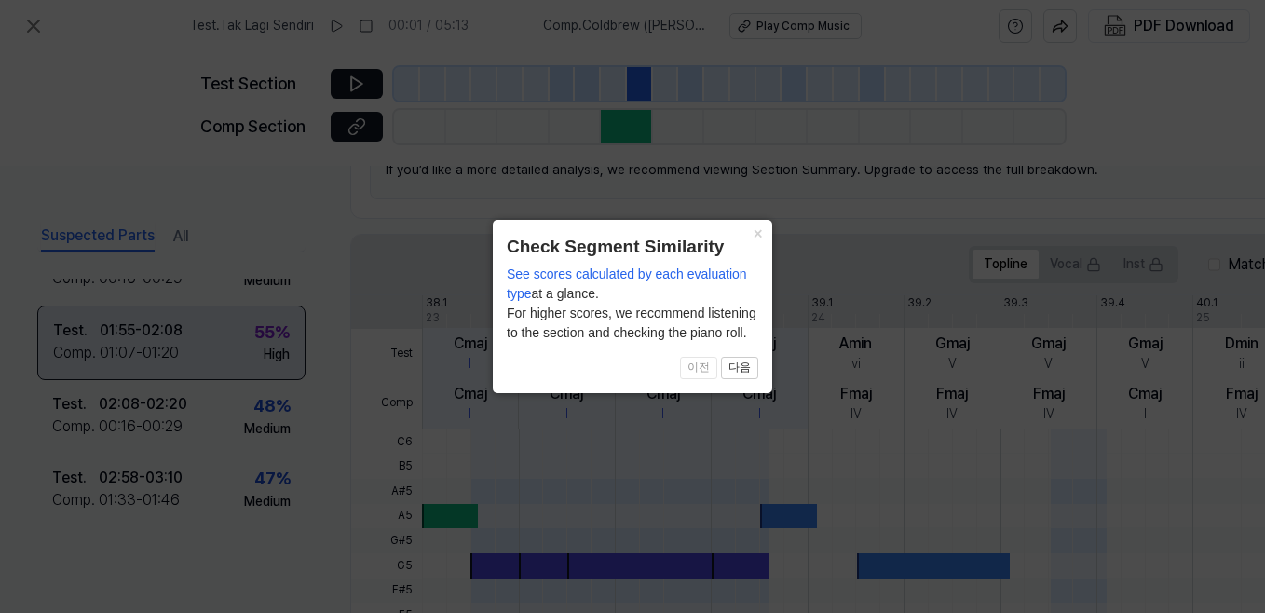
scroll to position [608, 0]
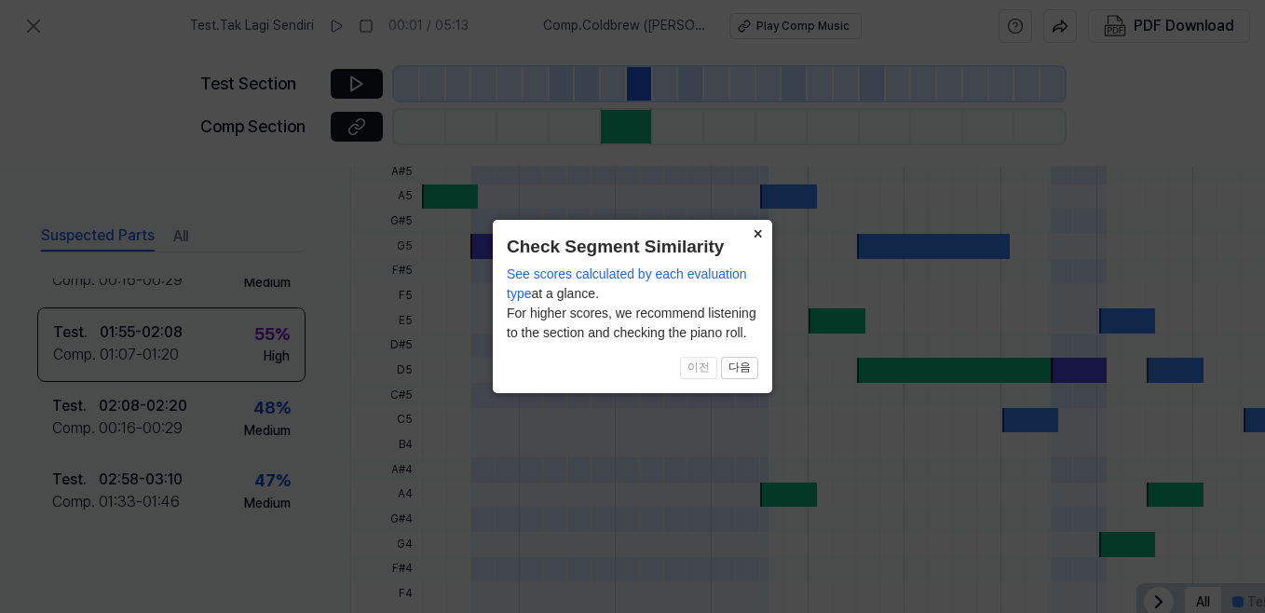
click at [761, 240] on button "×" at bounding box center [757, 233] width 30 height 26
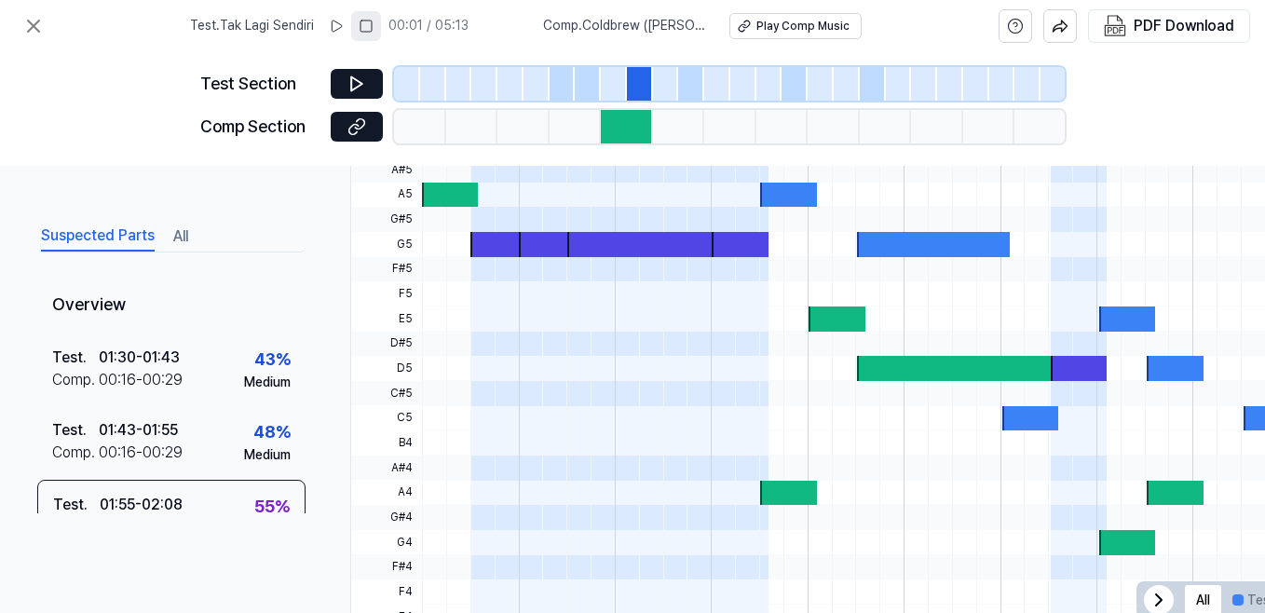
scroll to position [579, 0]
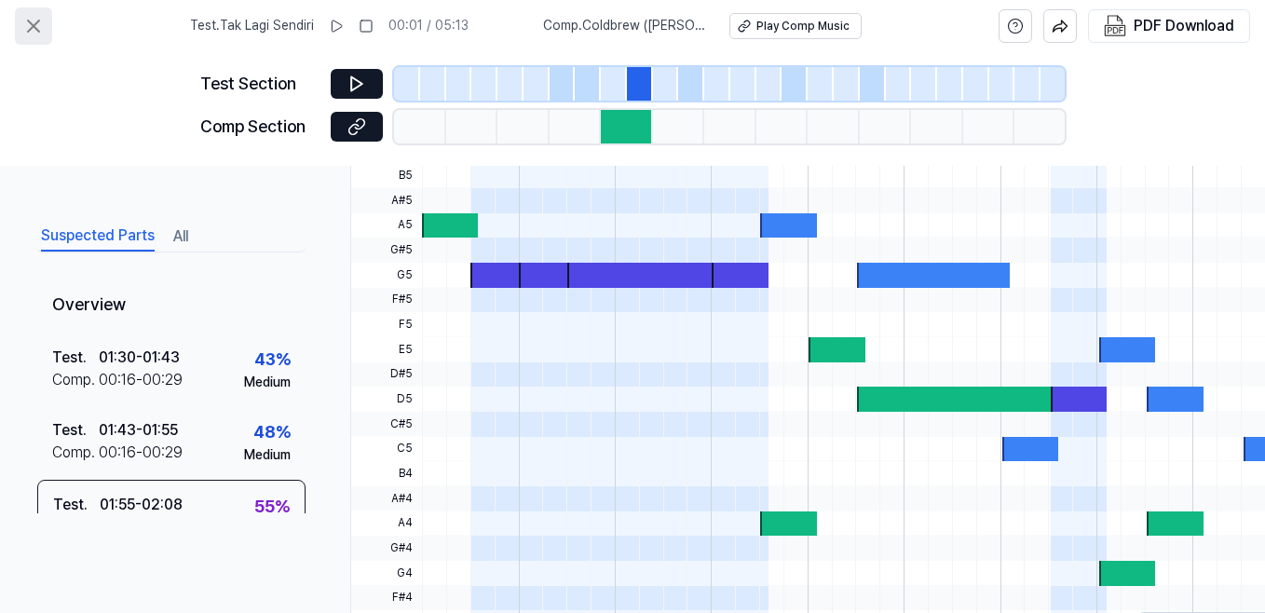
click at [31, 26] on icon at bounding box center [33, 26] width 22 height 22
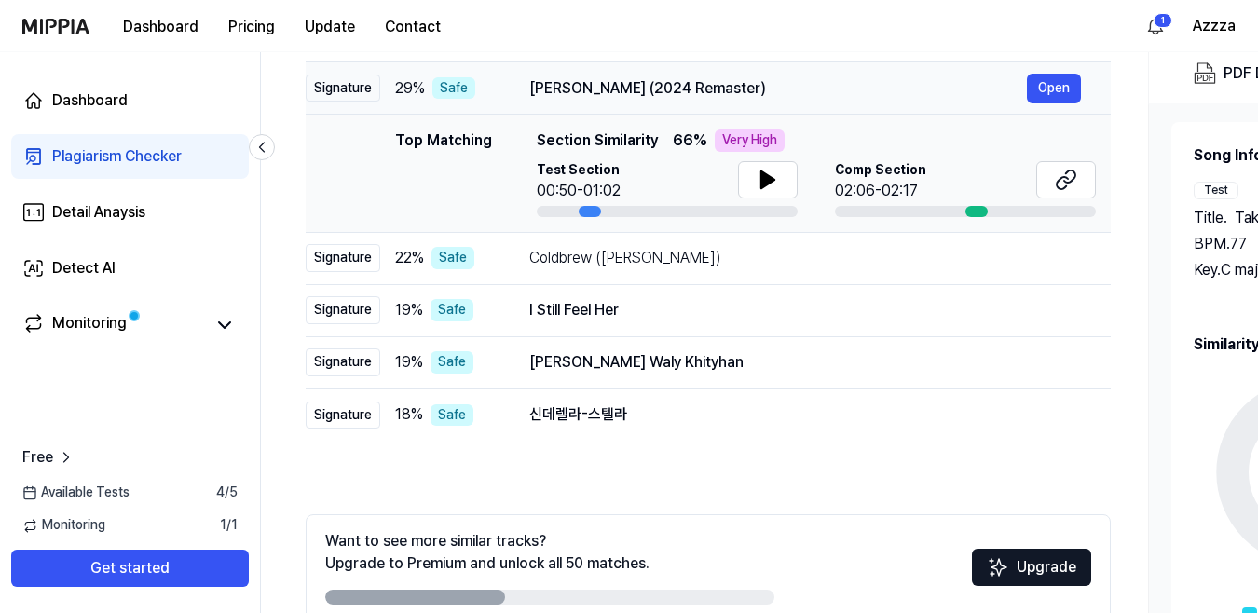
scroll to position [326, 0]
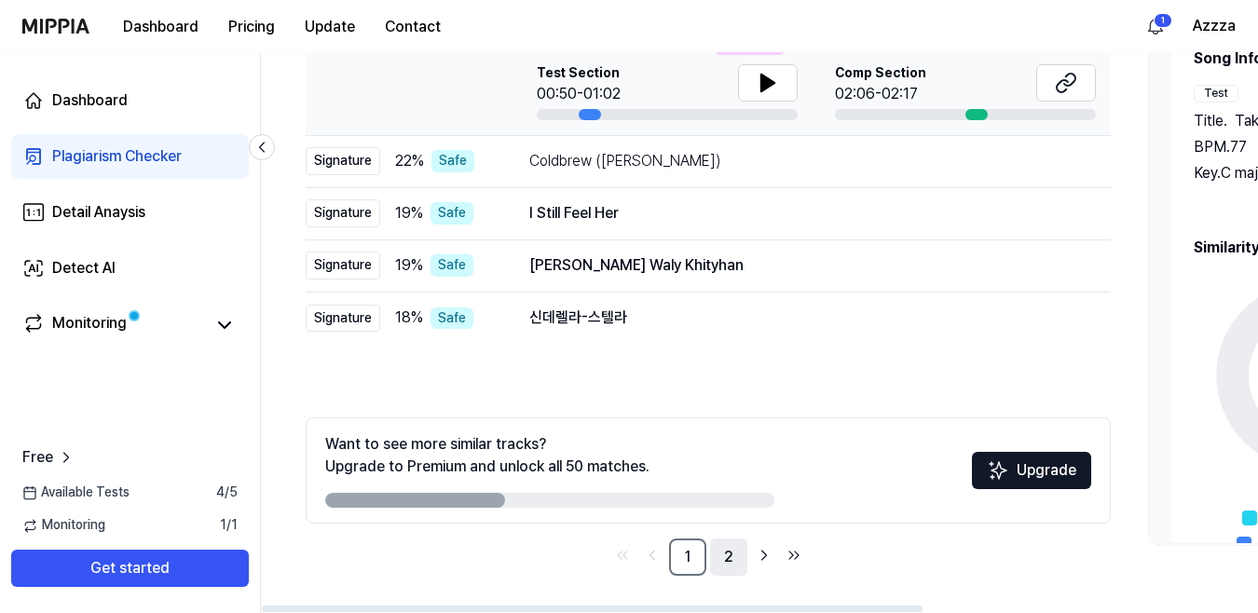
click at [734, 553] on link "2" at bounding box center [728, 556] width 37 height 37
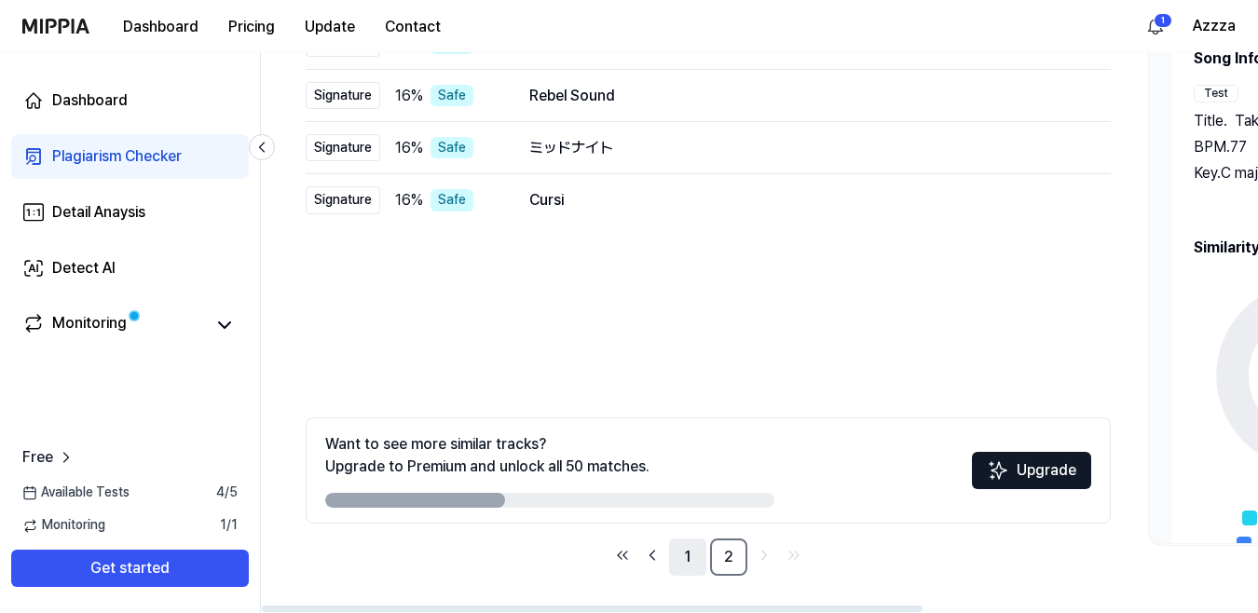
click at [687, 559] on link "1" at bounding box center [687, 556] width 37 height 37
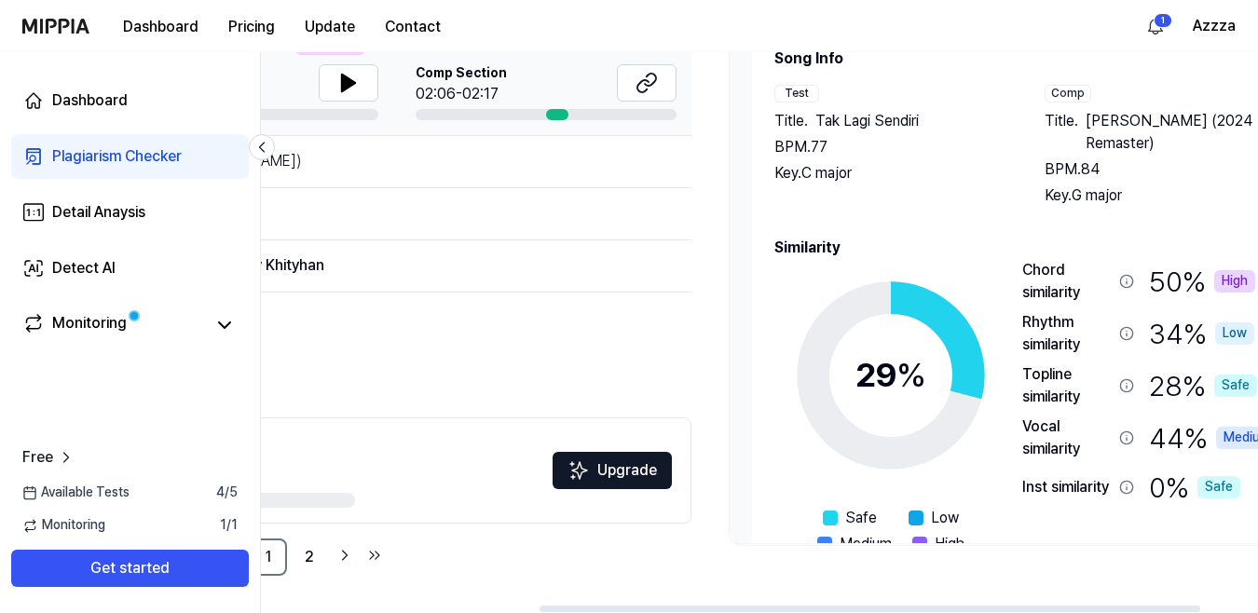
scroll to position [0, 505]
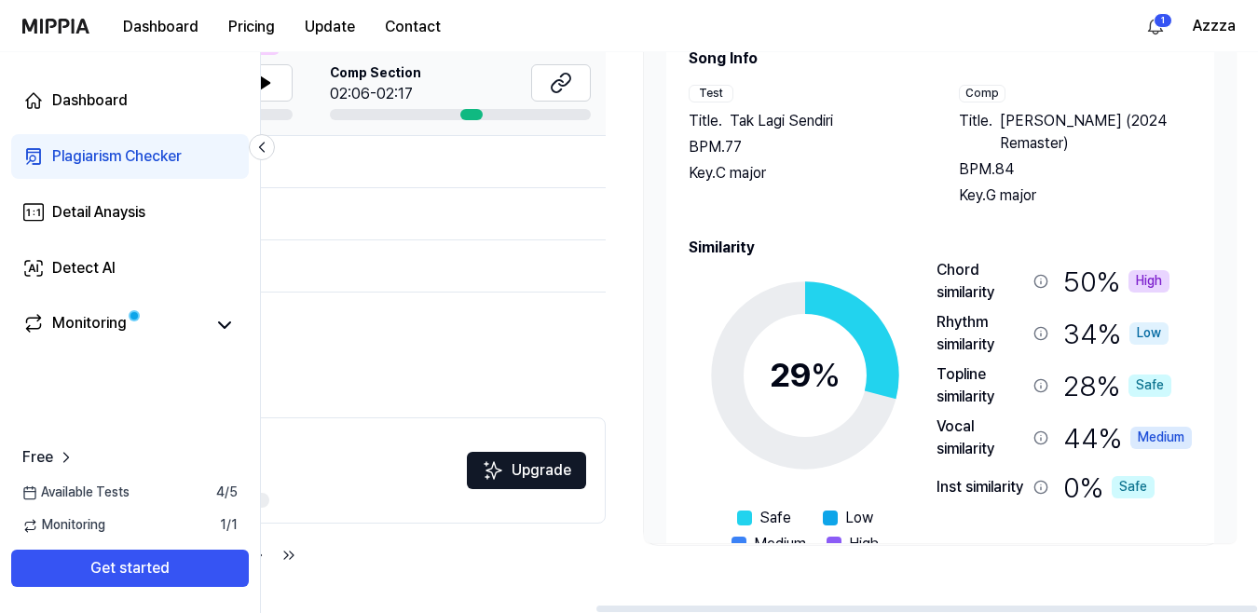
drag, startPoint x: 455, startPoint y: 607, endPoint x: 859, endPoint y: 571, distance: 405.9
click at [828, 606] on div at bounding box center [926, 609] width 661 height 7
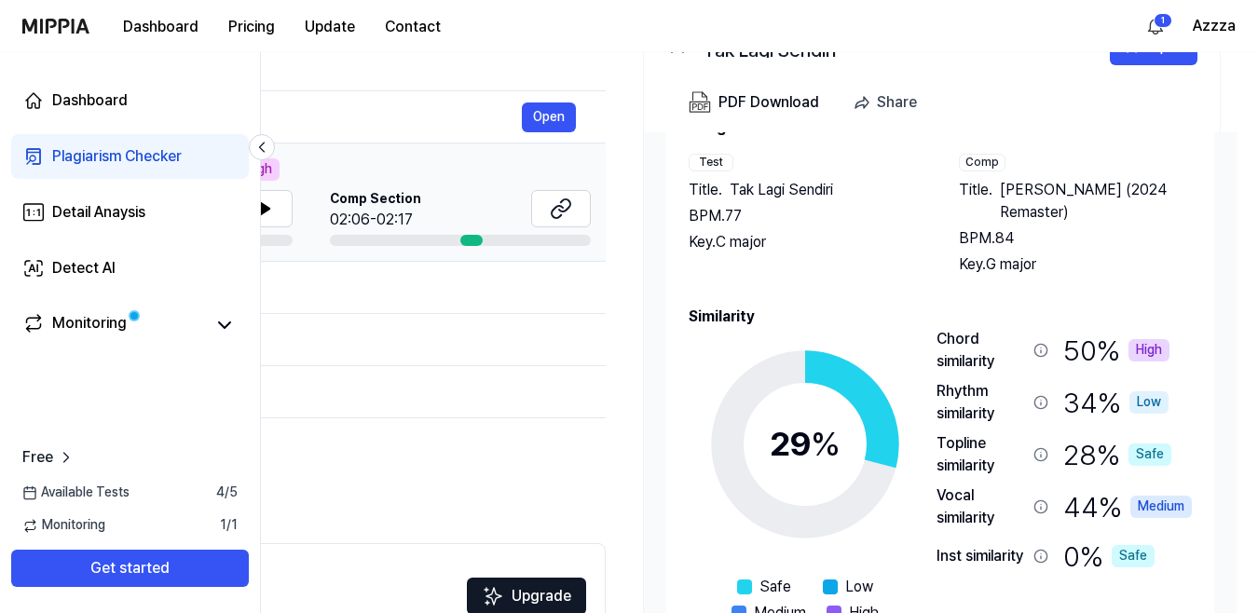
scroll to position [233, 0]
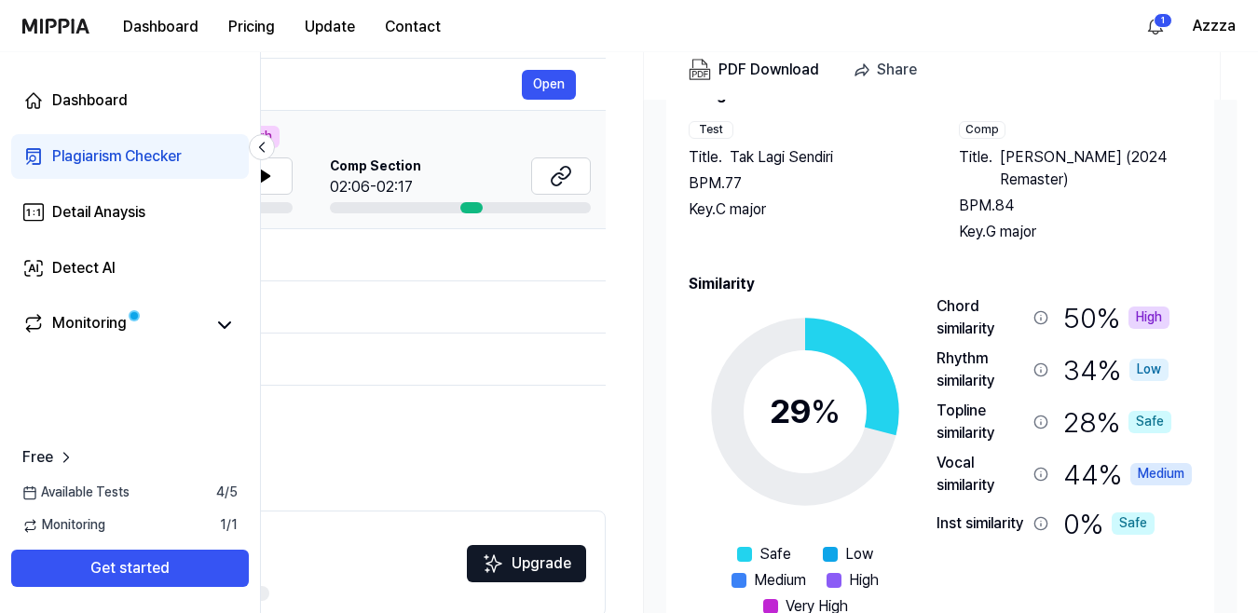
click at [1037, 311] on icon at bounding box center [1040, 317] width 12 height 12
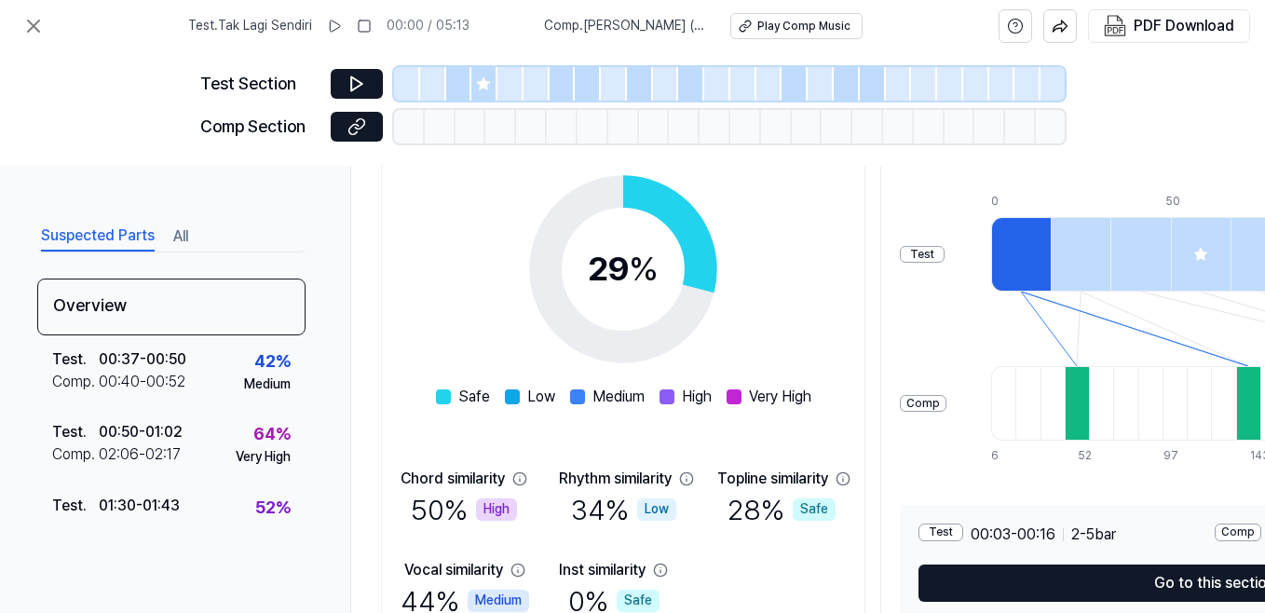
scroll to position [373, 0]
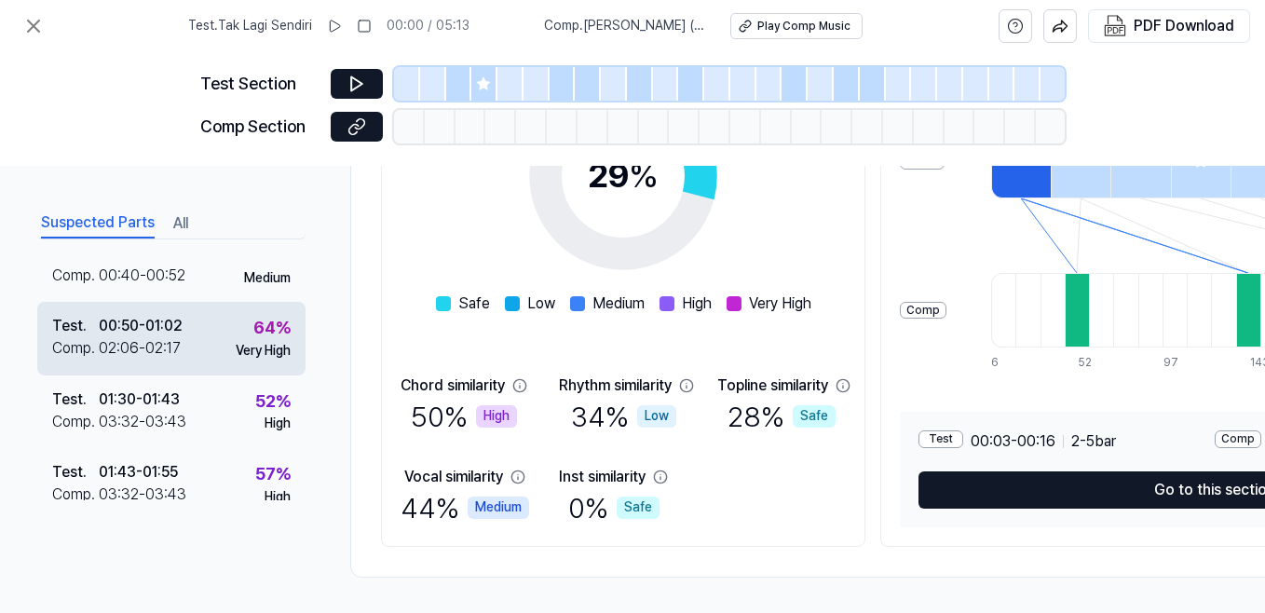
click at [179, 353] on div "02:06 - 02:17" at bounding box center [140, 348] width 82 height 22
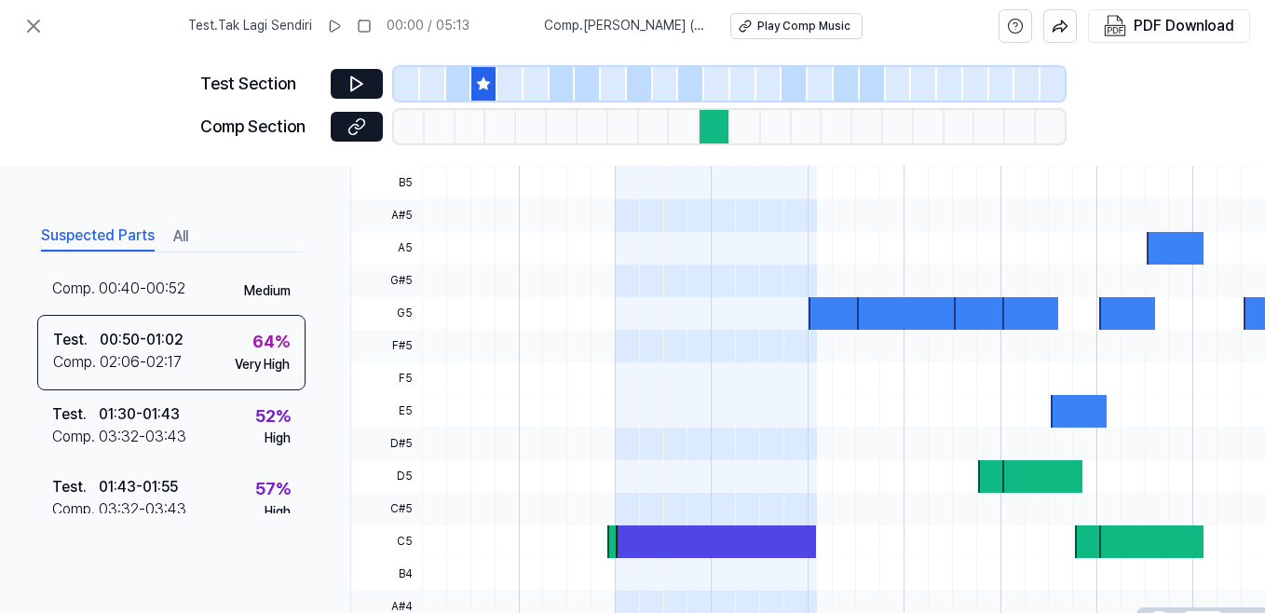
scroll to position [673, 0]
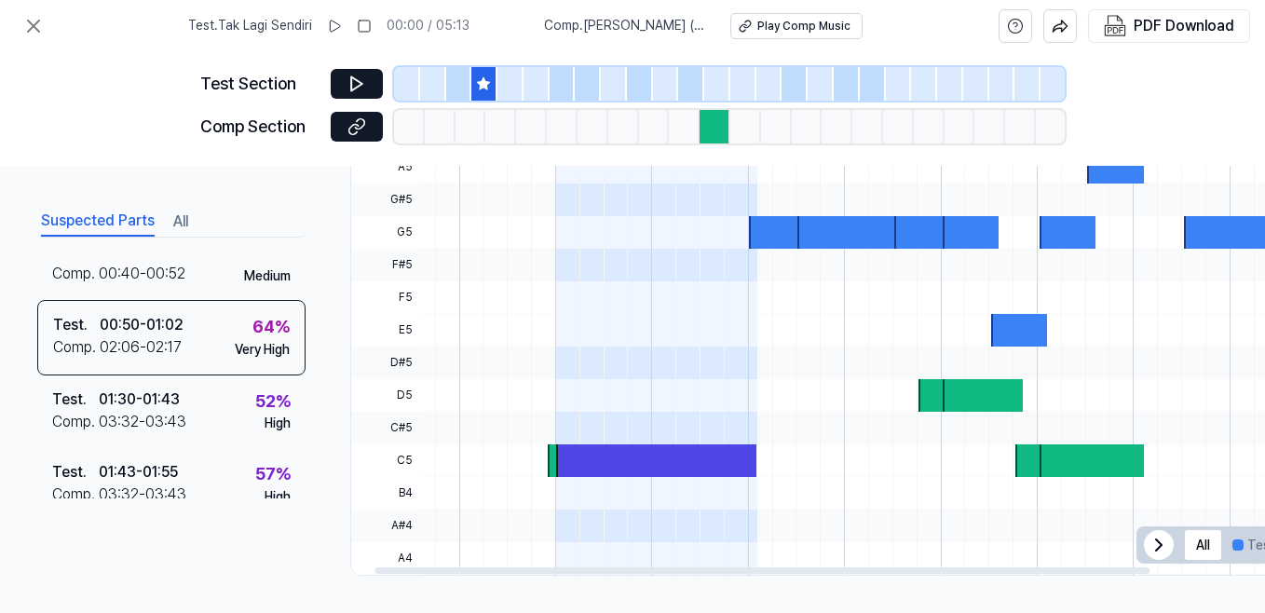
drag, startPoint x: 743, startPoint y: 470, endPoint x: 682, endPoint y: 456, distance: 63.1
click at [682, 456] on div at bounding box center [1131, 314] width 1539 height 522
click at [682, 456] on div at bounding box center [654, 460] width 201 height 33
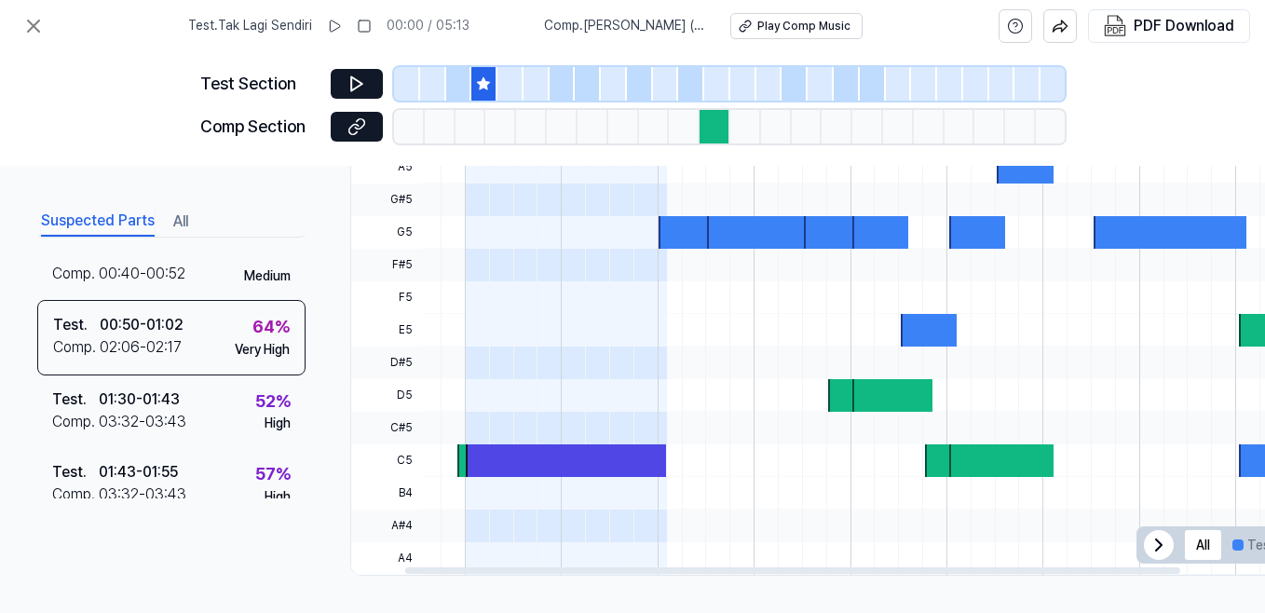
drag, startPoint x: 694, startPoint y: 456, endPoint x: 548, endPoint y: 448, distance: 146.5
click at [548, 448] on div at bounding box center [566, 460] width 201 height 33
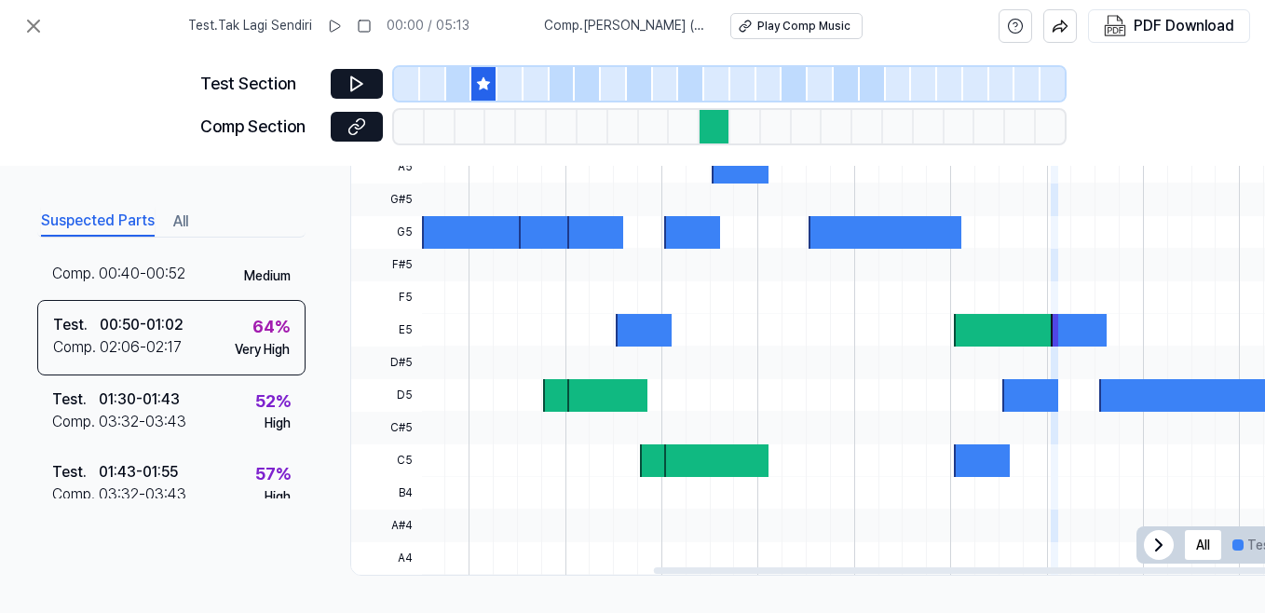
drag, startPoint x: 807, startPoint y: 371, endPoint x: 687, endPoint y: 366, distance: 120.3
click at [710, 366] on div at bounding box center [710, 314] width 1 height 522
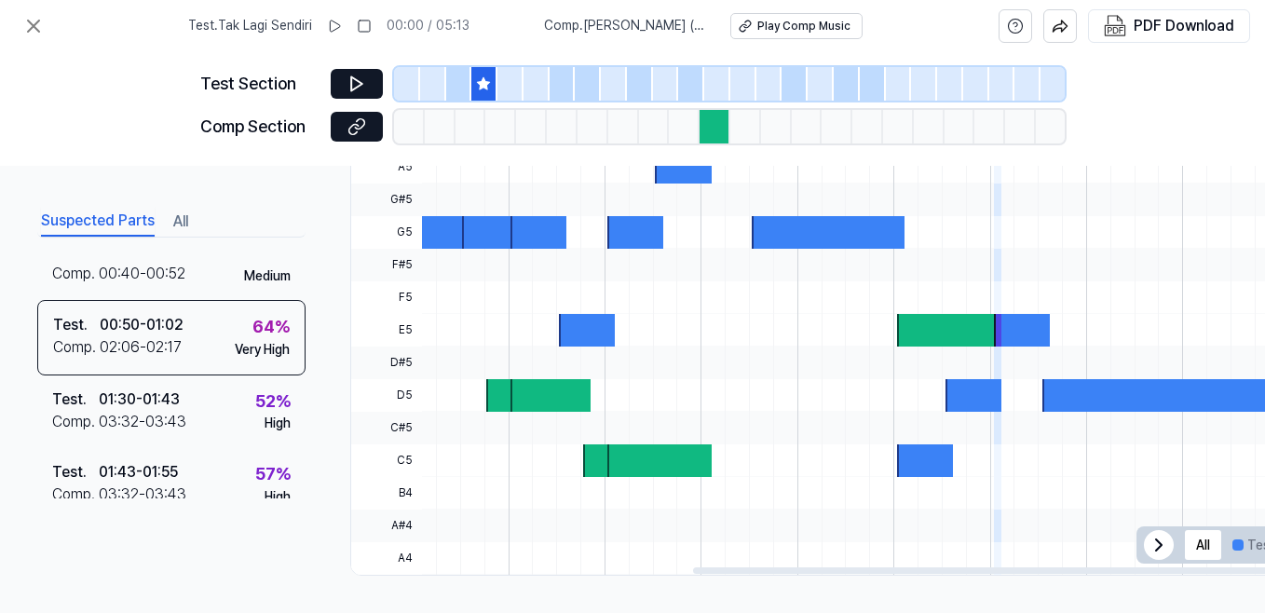
scroll to position [0, 348]
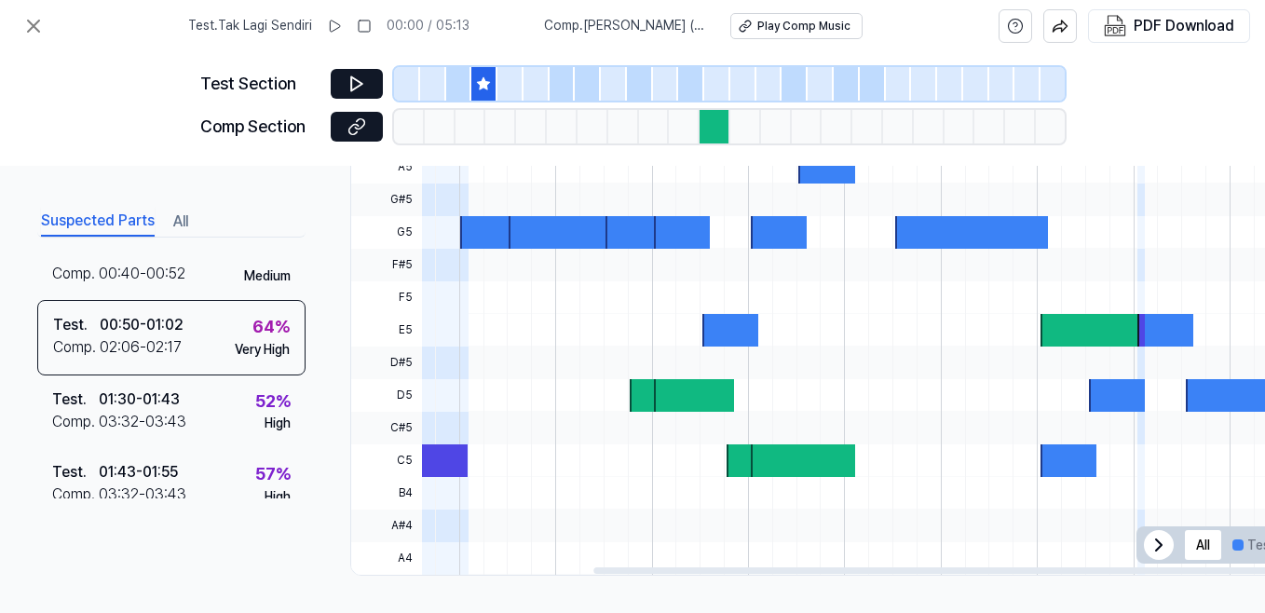
drag, startPoint x: 1130, startPoint y: 565, endPoint x: 1055, endPoint y: 561, distance: 75.6
click at [1055, 567] on div at bounding box center [980, 570] width 775 height 7
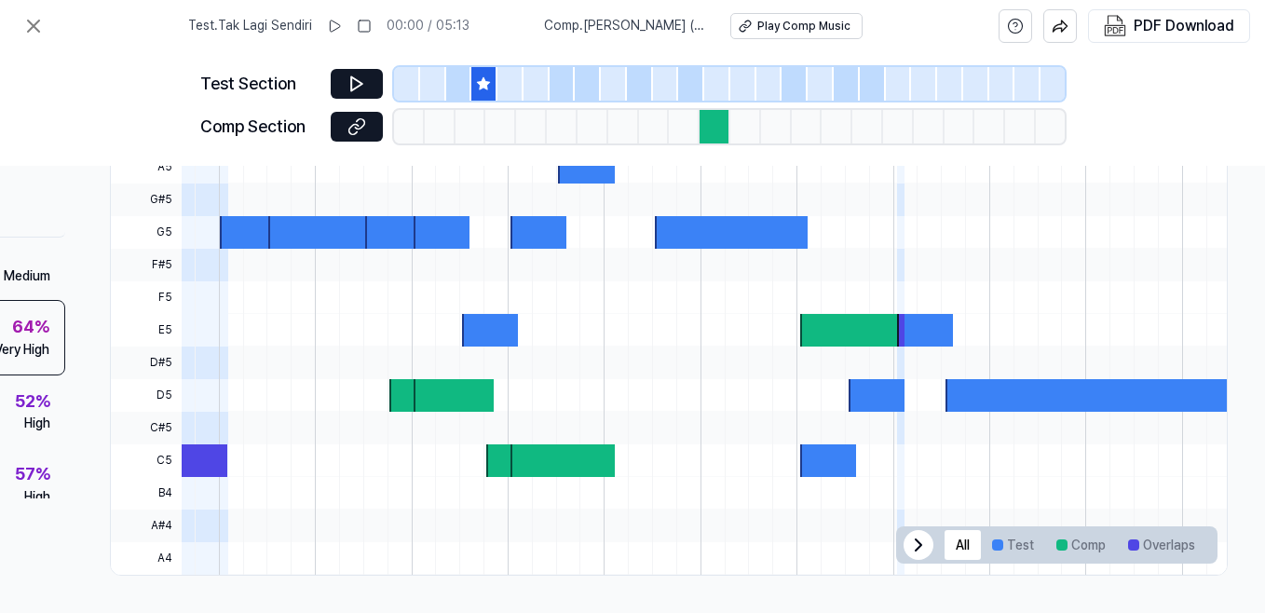
scroll to position [673, 243]
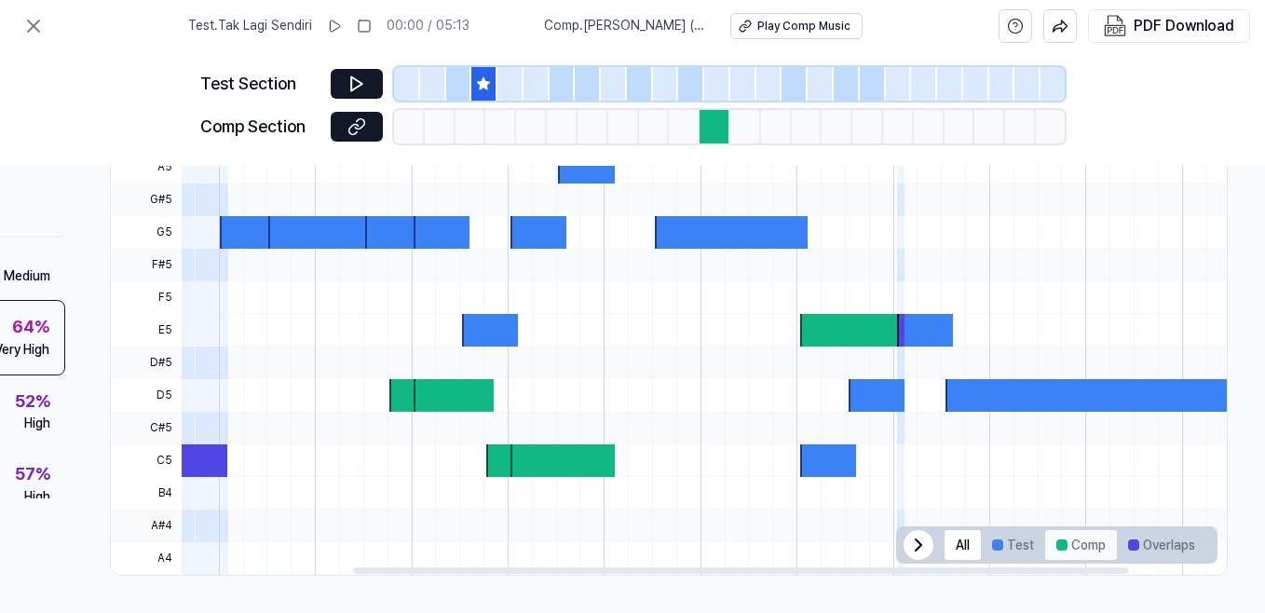
click at [1100, 537] on button "Comp" at bounding box center [1081, 545] width 72 height 30
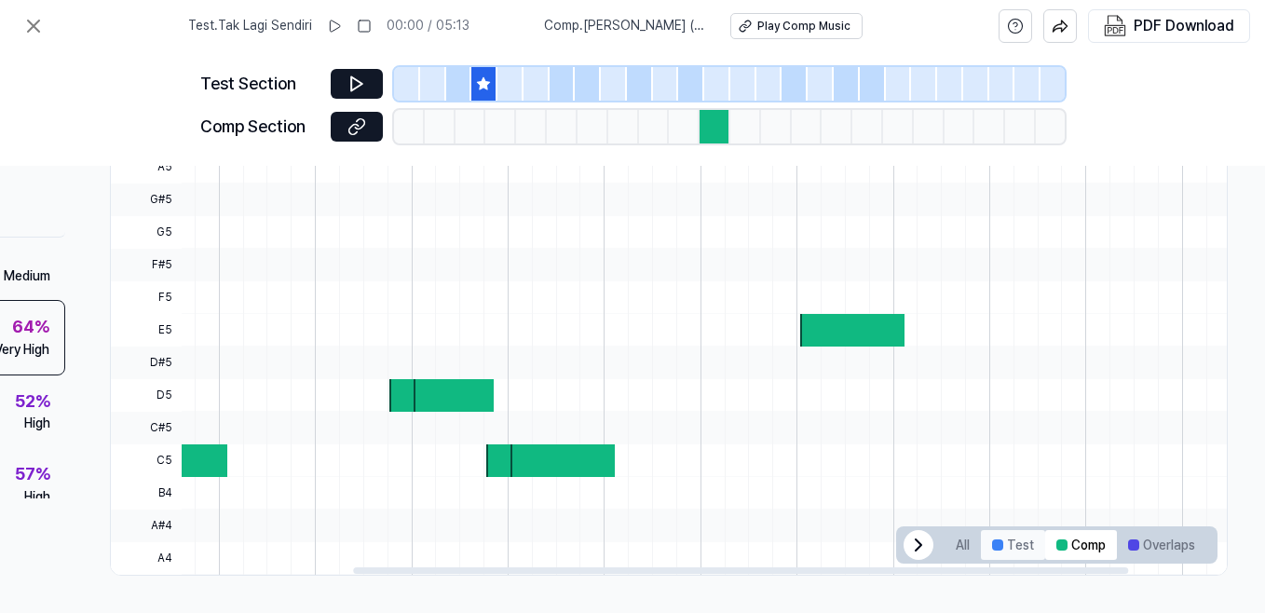
click at [1036, 538] on button "Test" at bounding box center [1013, 545] width 64 height 30
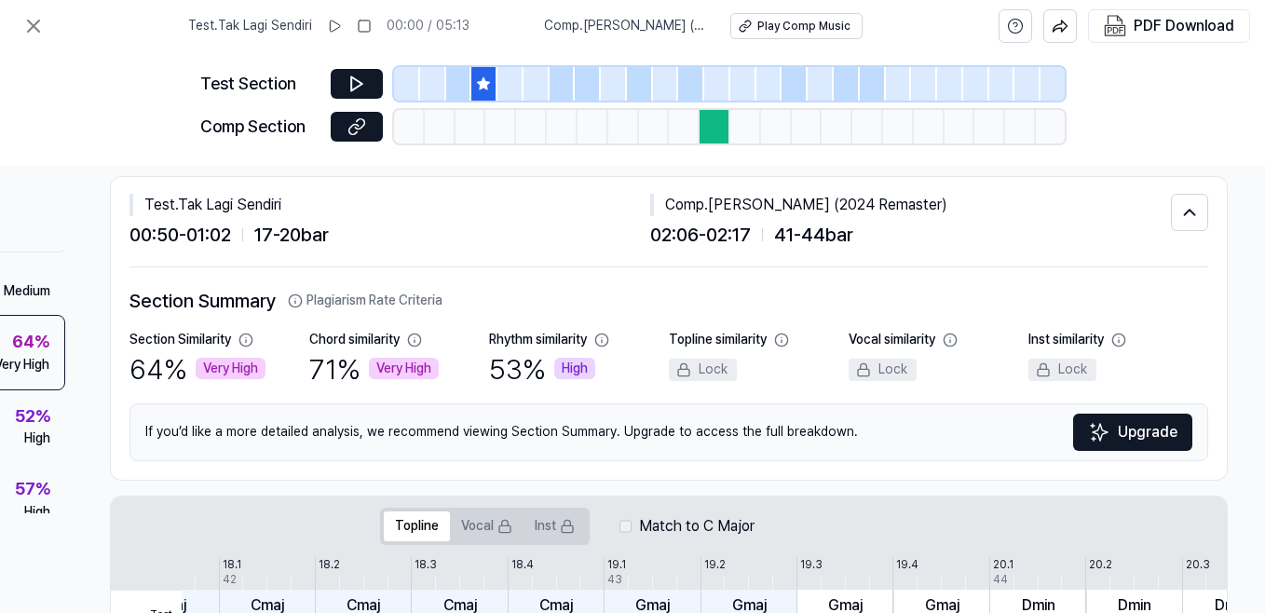
scroll to position [20, 243]
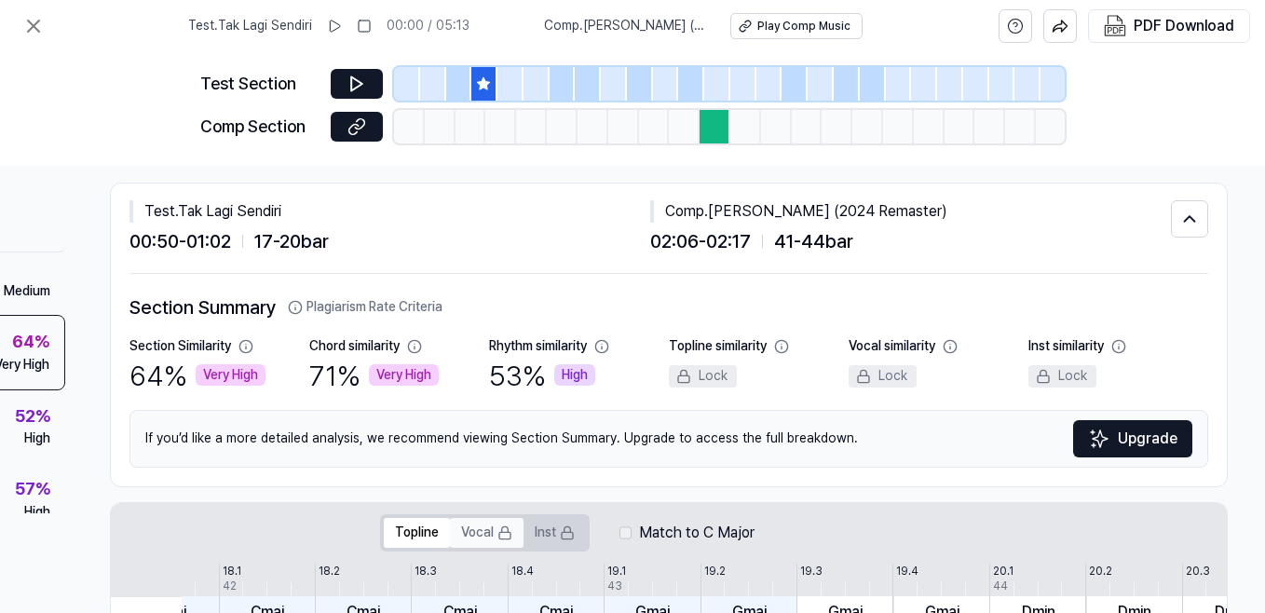
click at [505, 520] on button "Vocal" at bounding box center [487, 533] width 74 height 30
click at [502, 527] on icon at bounding box center [505, 529] width 7 height 6
click at [509, 543] on button "Vocal" at bounding box center [487, 533] width 74 height 30
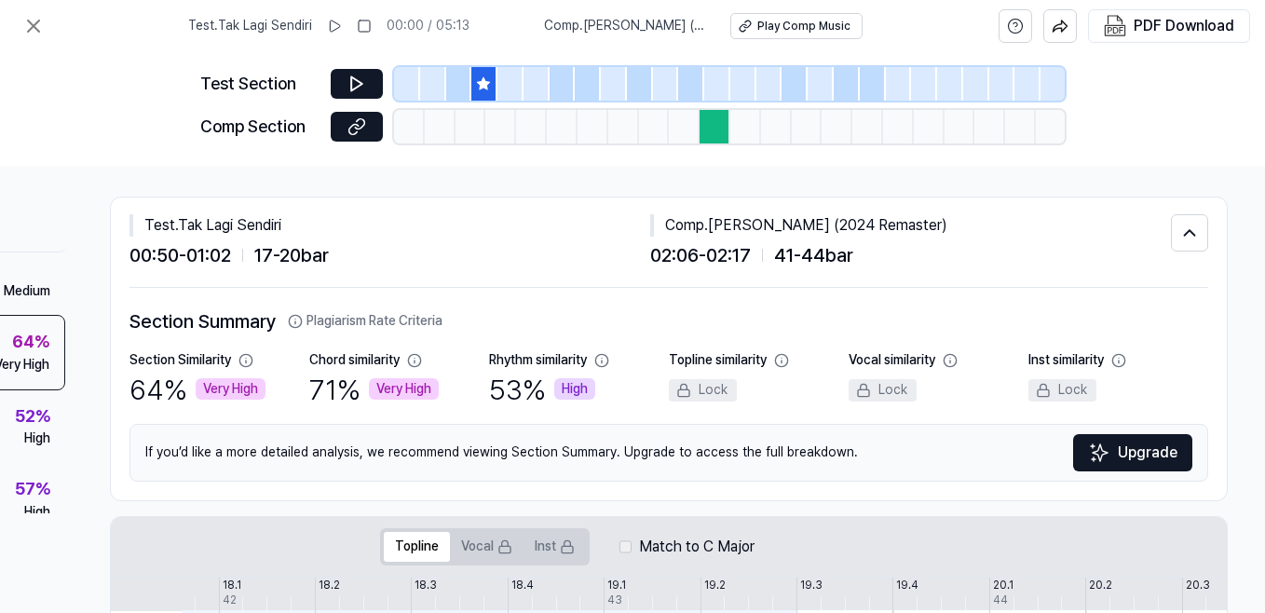
scroll to position [0, 243]
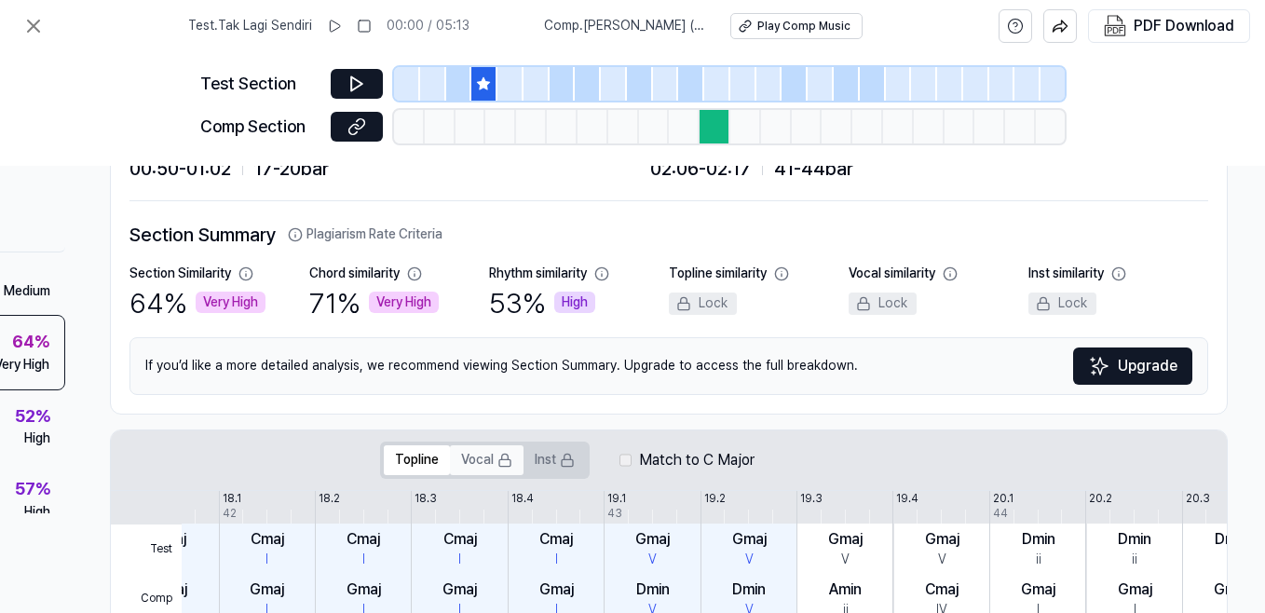
click at [485, 452] on button "Vocal" at bounding box center [487, 460] width 74 height 30
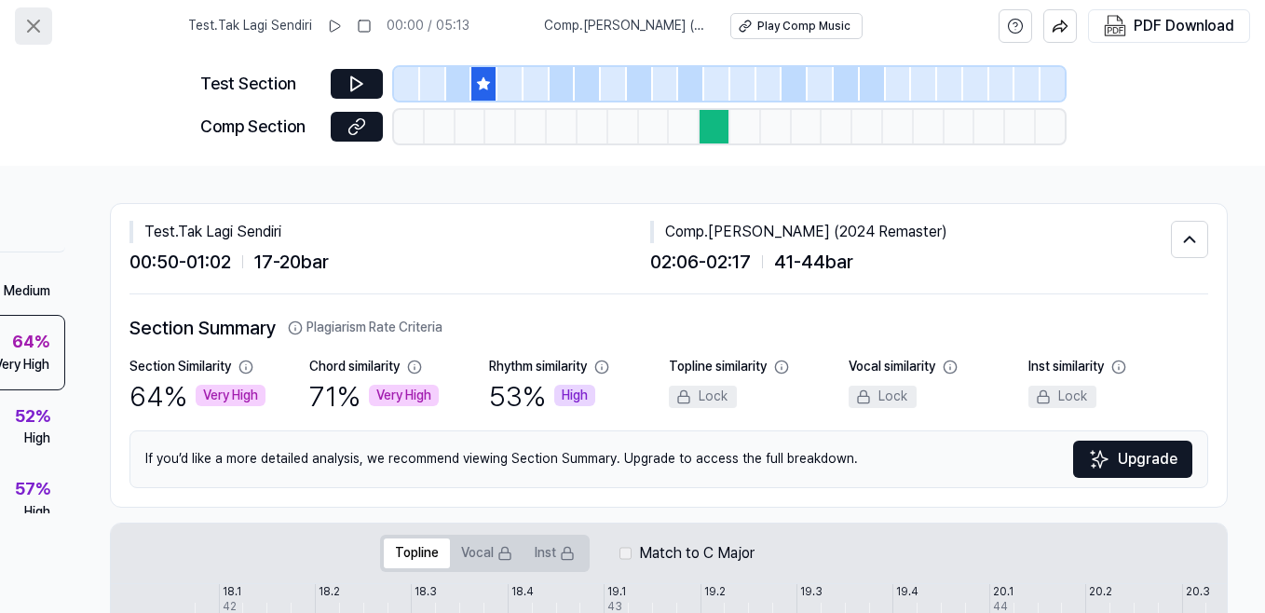
click at [38, 26] on icon at bounding box center [33, 26] width 22 height 22
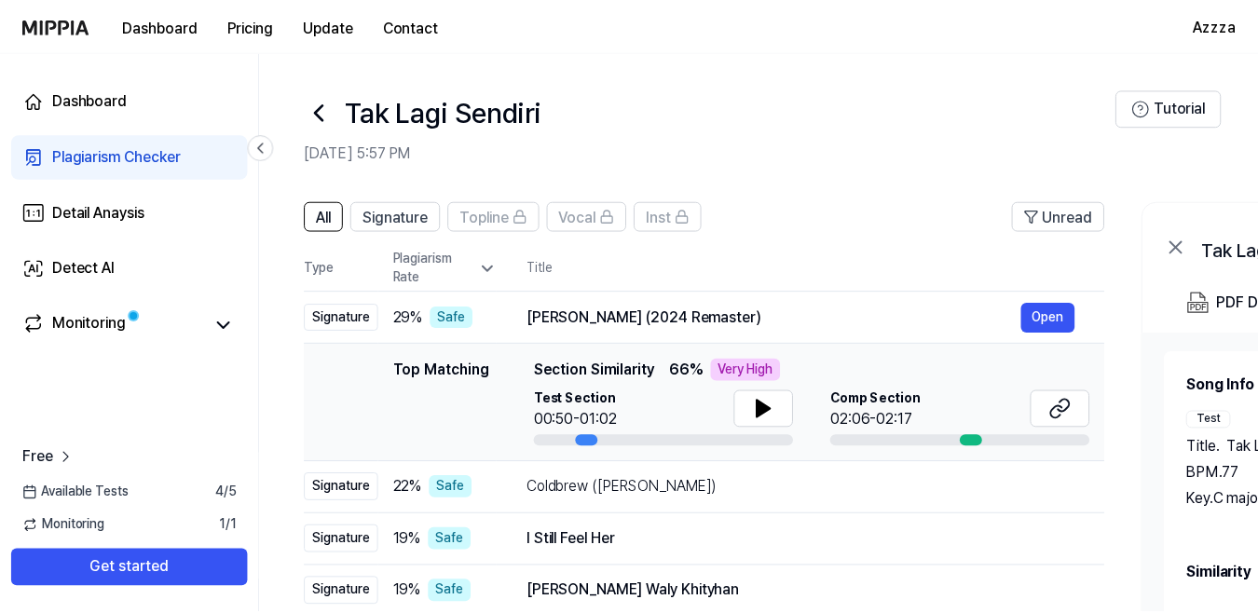
scroll to position [233, 0]
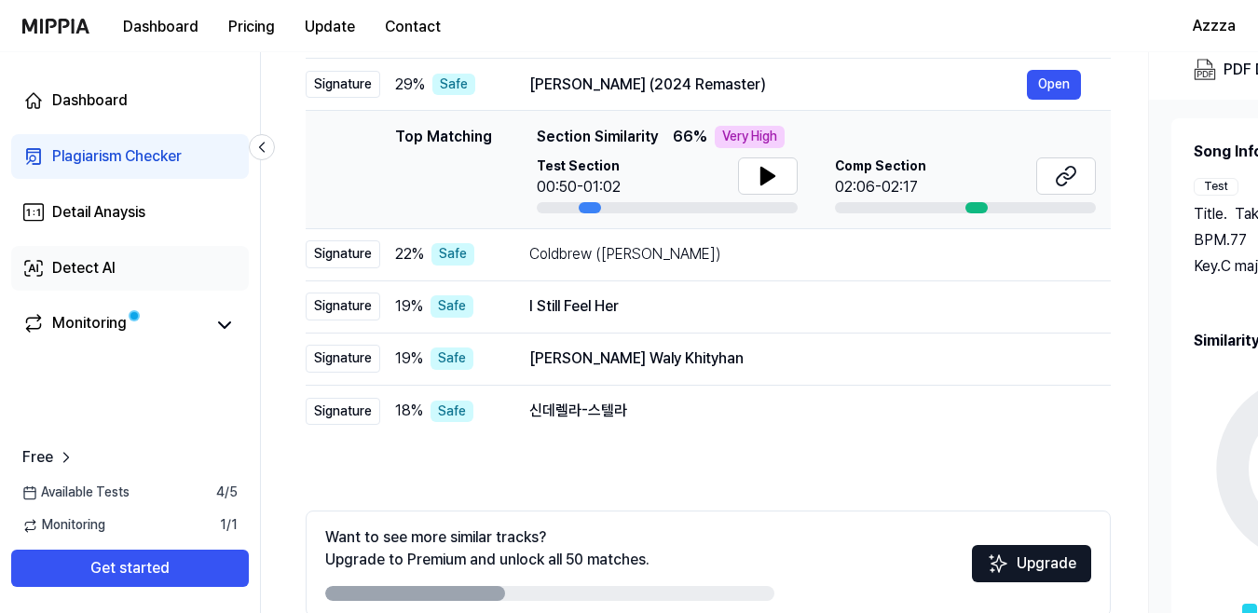
click at [60, 272] on div "Detect AI" at bounding box center [83, 268] width 63 height 22
click at [107, 265] on div "Detect AI" at bounding box center [83, 268] width 63 height 22
click at [92, 274] on div "Detect AI" at bounding box center [83, 268] width 63 height 22
click at [92, 273] on div "Detect AI" at bounding box center [83, 268] width 63 height 22
click at [93, 272] on div "Detect AI" at bounding box center [83, 268] width 63 height 22
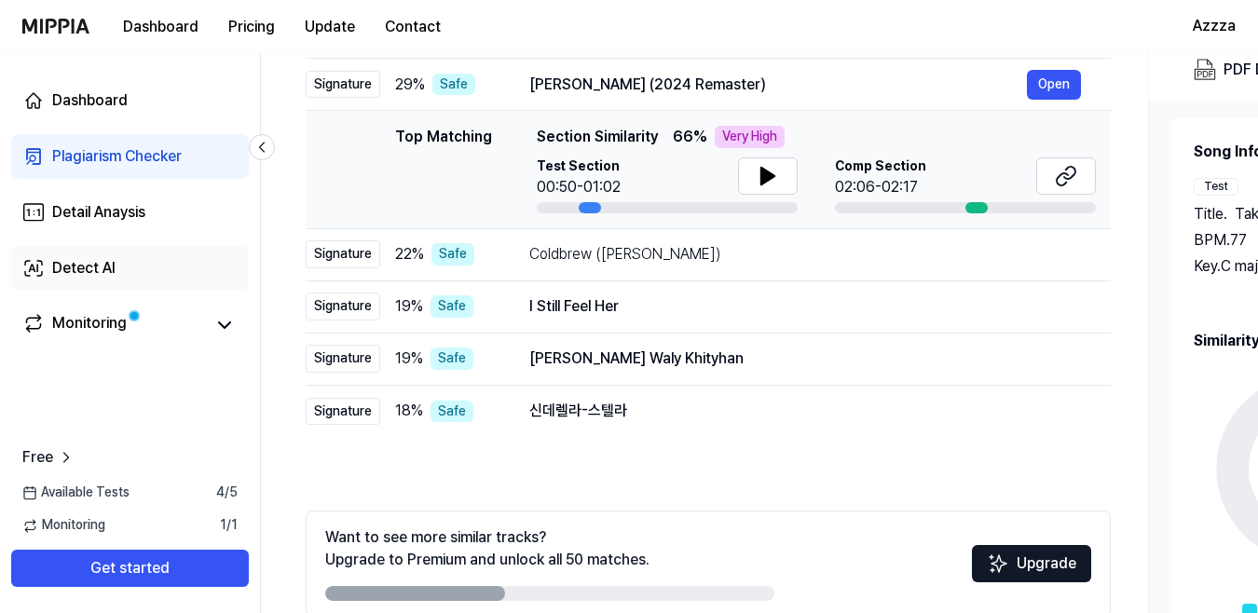
click at [93, 272] on div "Detect AI" at bounding box center [83, 268] width 63 height 22
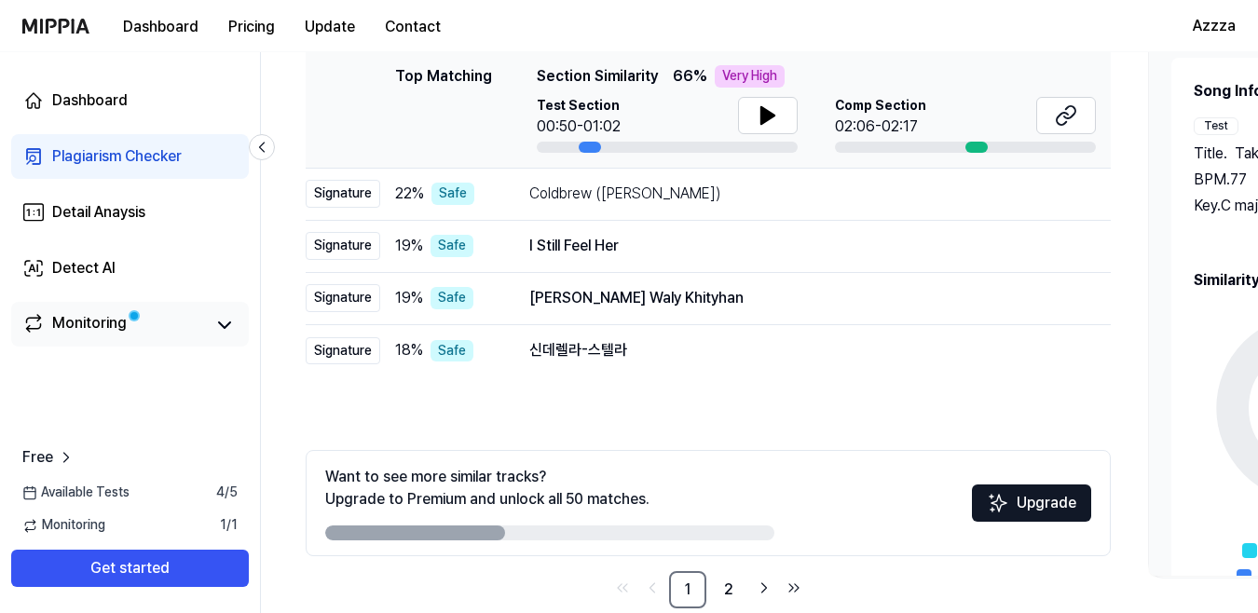
scroll to position [326, 0]
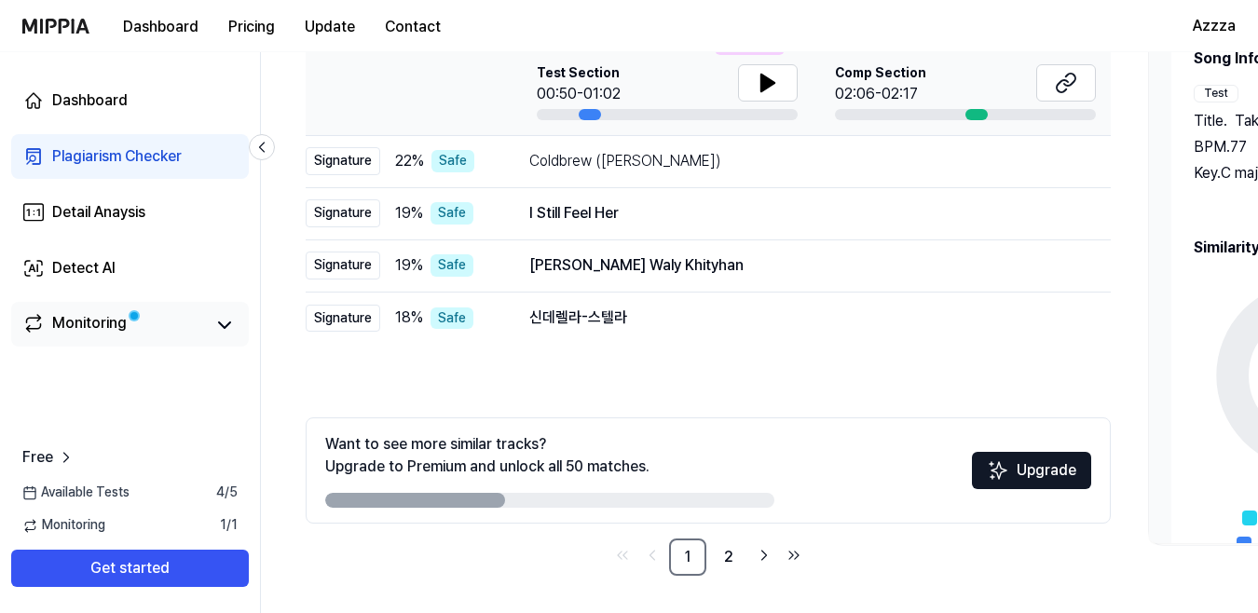
click at [136, 322] on span at bounding box center [134, 315] width 13 height 13
click at [106, 211] on div "Detail Anaysis" at bounding box center [98, 212] width 93 height 22
click at [114, 89] on link "Dashboard" at bounding box center [130, 100] width 238 height 45
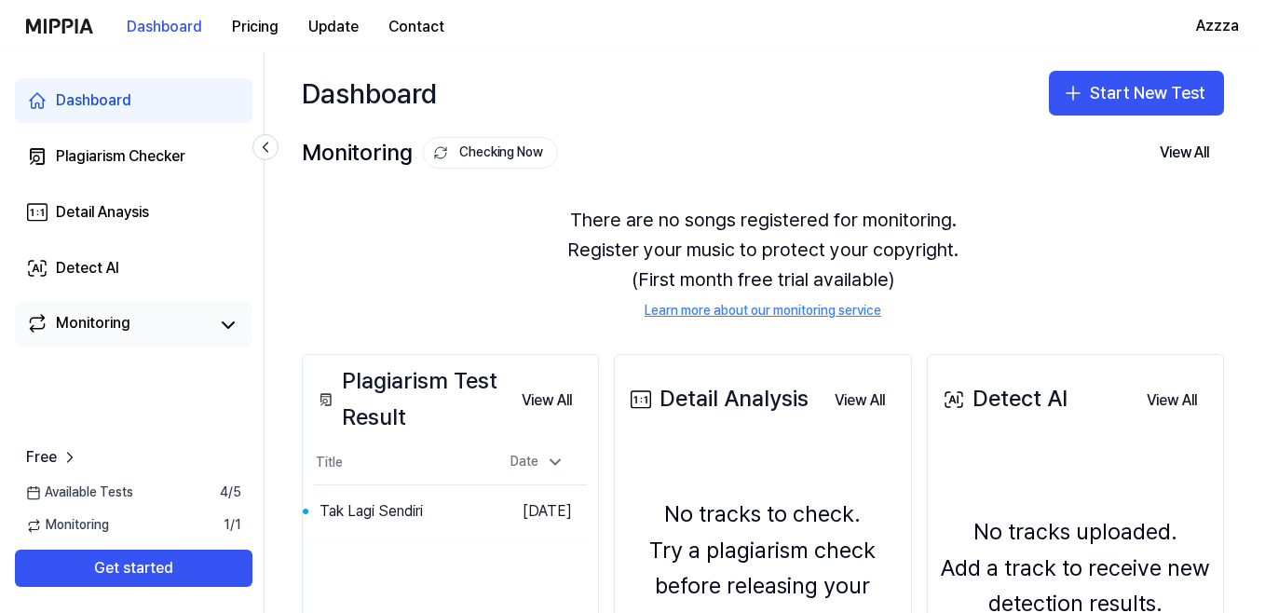
scroll to position [0, 0]
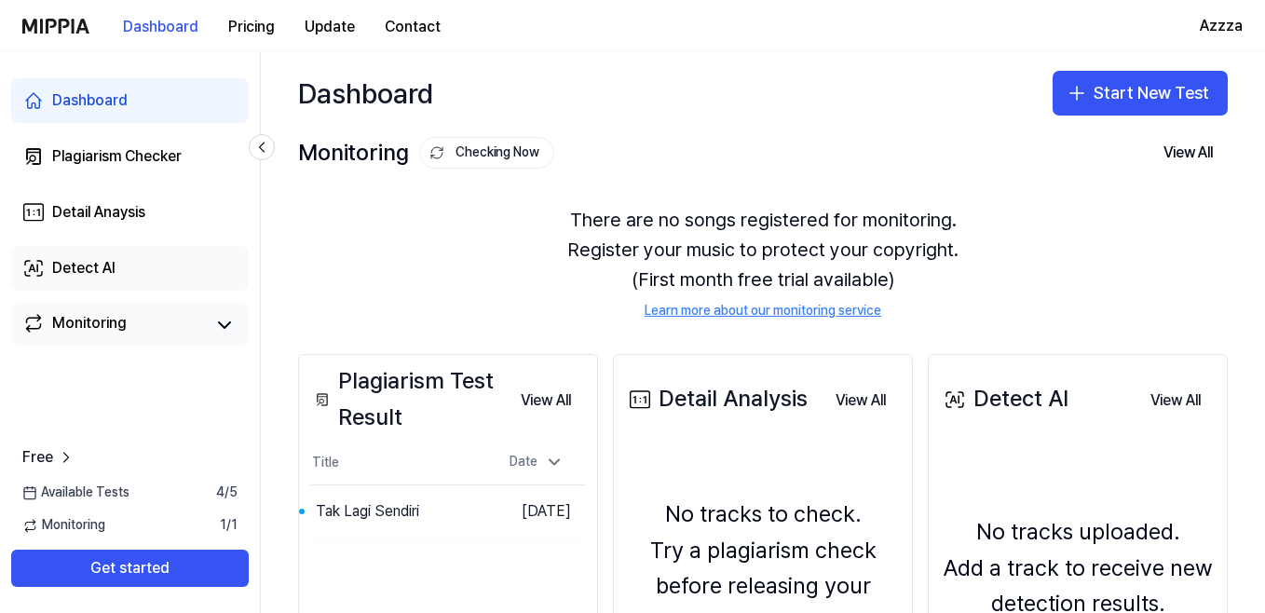
click at [114, 279] on div "Detect AI" at bounding box center [83, 268] width 63 height 22
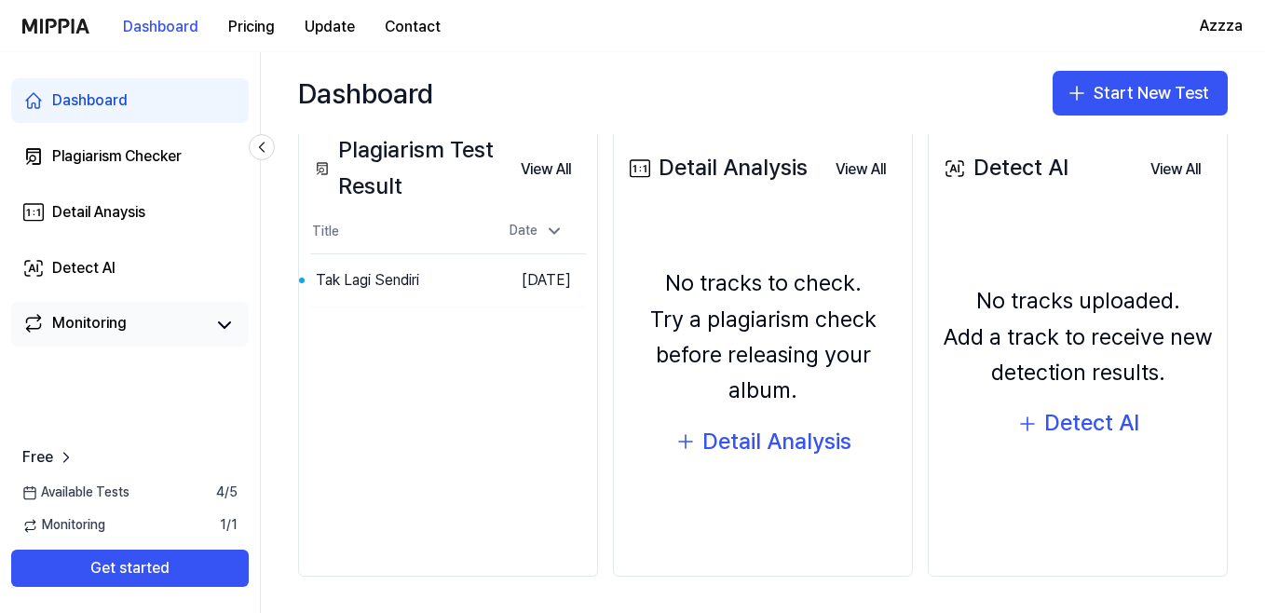
scroll to position [232, 0]
click at [1053, 411] on div "Detect AI" at bounding box center [1091, 421] width 95 height 35
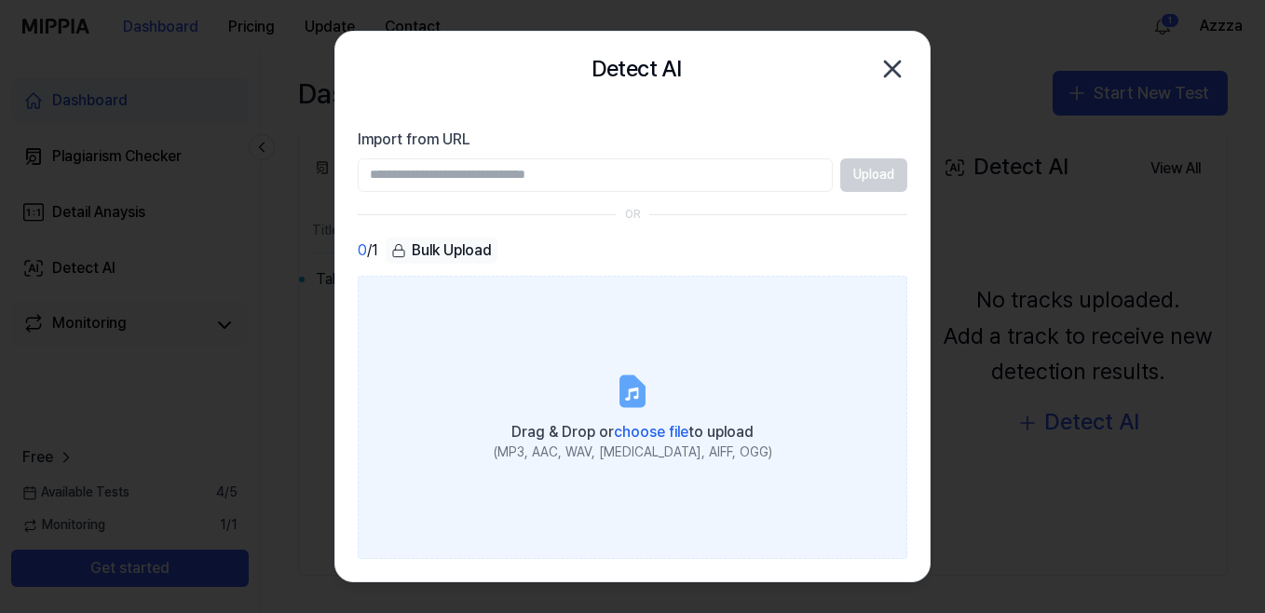
click at [606, 367] on label "Drag & Drop or choose file to upload (MP3, AAC, WAV, FLAC, AIFF, OGG)" at bounding box center [633, 417] width 550 height 283
click at [0, 0] on input "Drag & Drop or choose file to upload (MP3, AAC, WAV, FLAC, AIFF, OGG)" at bounding box center [0, 0] width 0 height 0
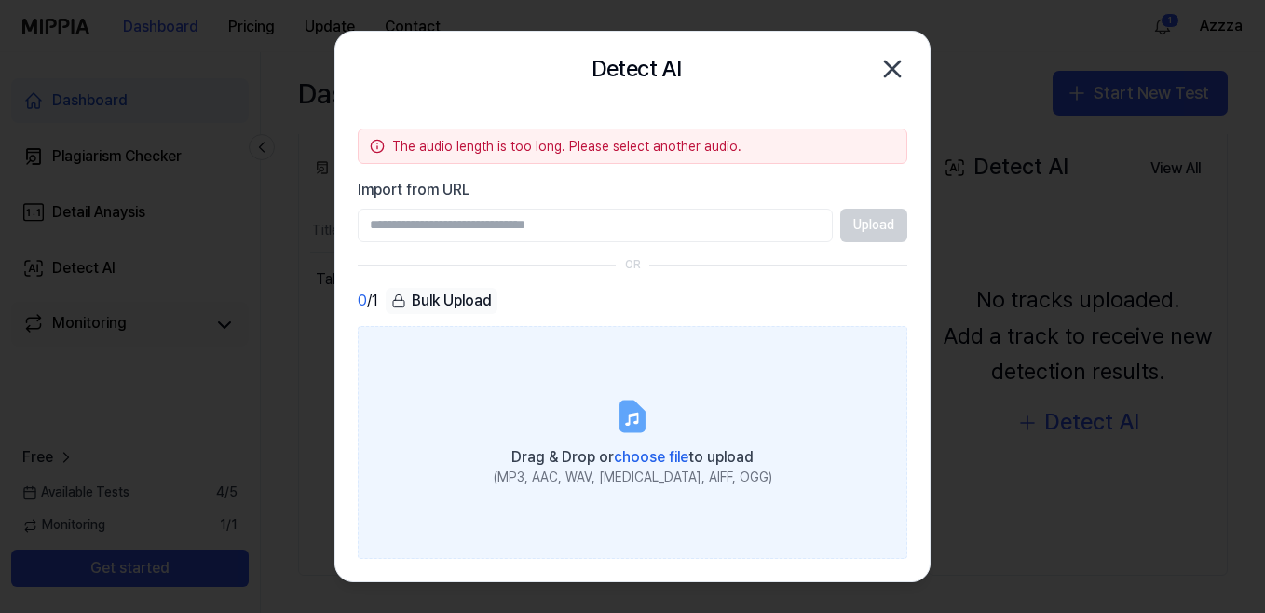
click at [702, 394] on label "Drag & Drop or choose file to upload (MP3, AAC, WAV, FLAC, AIFF, OGG)" at bounding box center [633, 442] width 550 height 233
click at [0, 0] on input "Drag & Drop or choose file to upload (MP3, AAC, WAV, FLAC, AIFF, OGG)" at bounding box center [0, 0] width 0 height 0
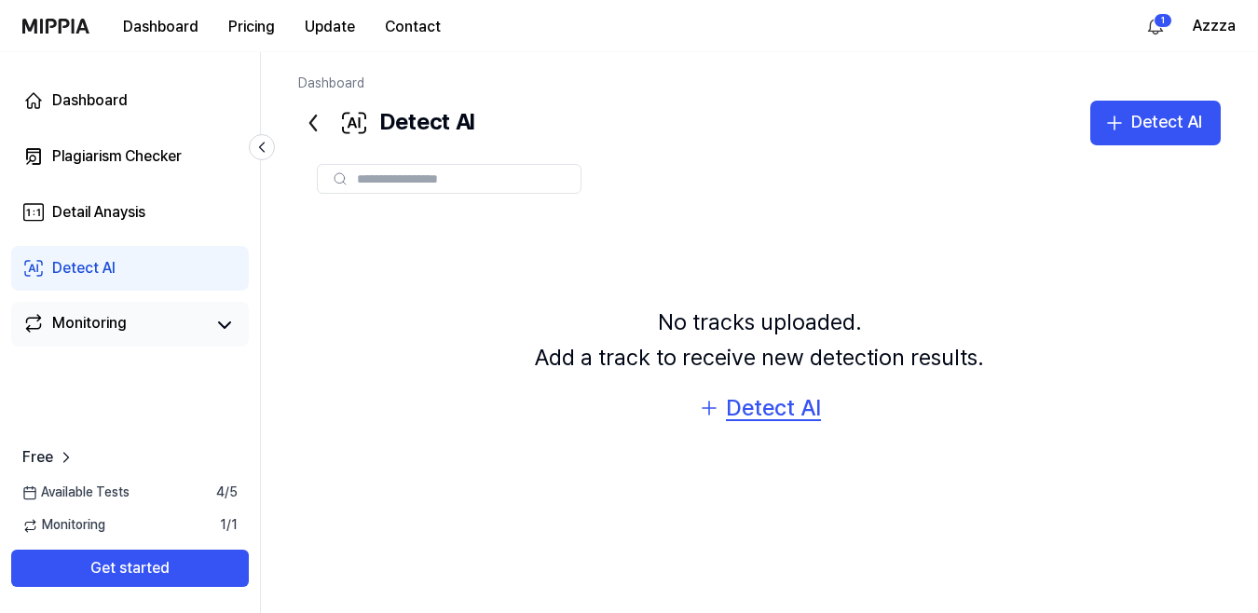
click at [741, 421] on div "Detect AI" at bounding box center [773, 407] width 95 height 35
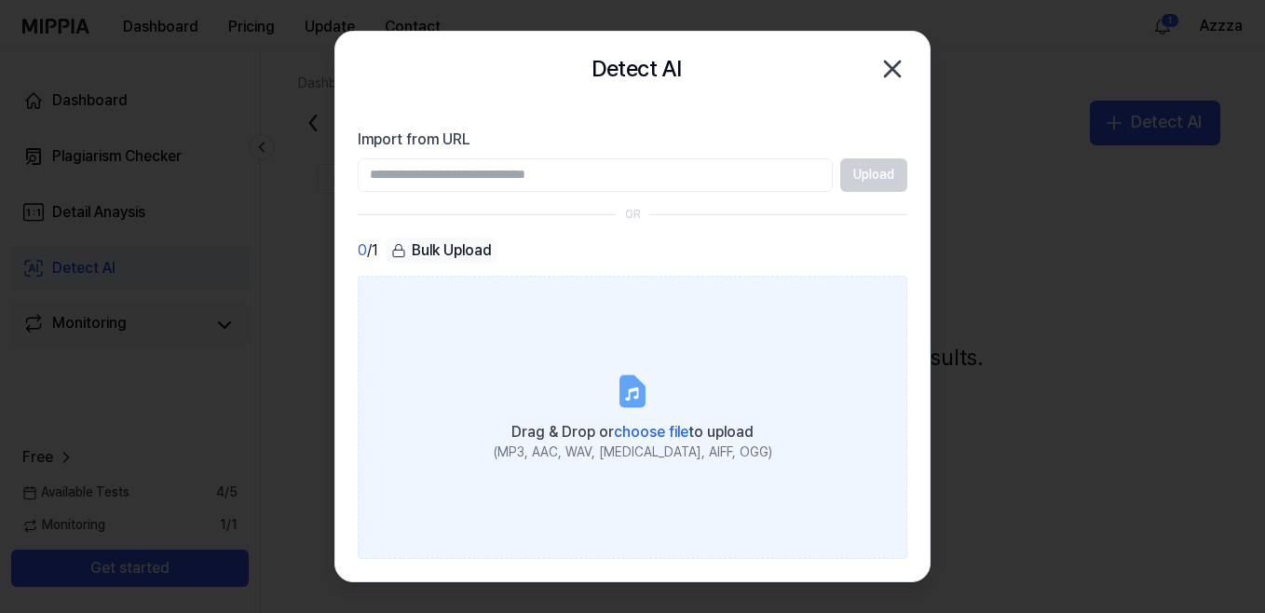
click at [721, 380] on label "Drag & Drop or choose file to upload (MP3, AAC, WAV, FLAC, AIFF, OGG)" at bounding box center [633, 417] width 550 height 283
click at [0, 0] on input "Drag & Drop or choose file to upload (MP3, AAC, WAV, FLAC, AIFF, OGG)" at bounding box center [0, 0] width 0 height 0
